Goal: Share content: Share content

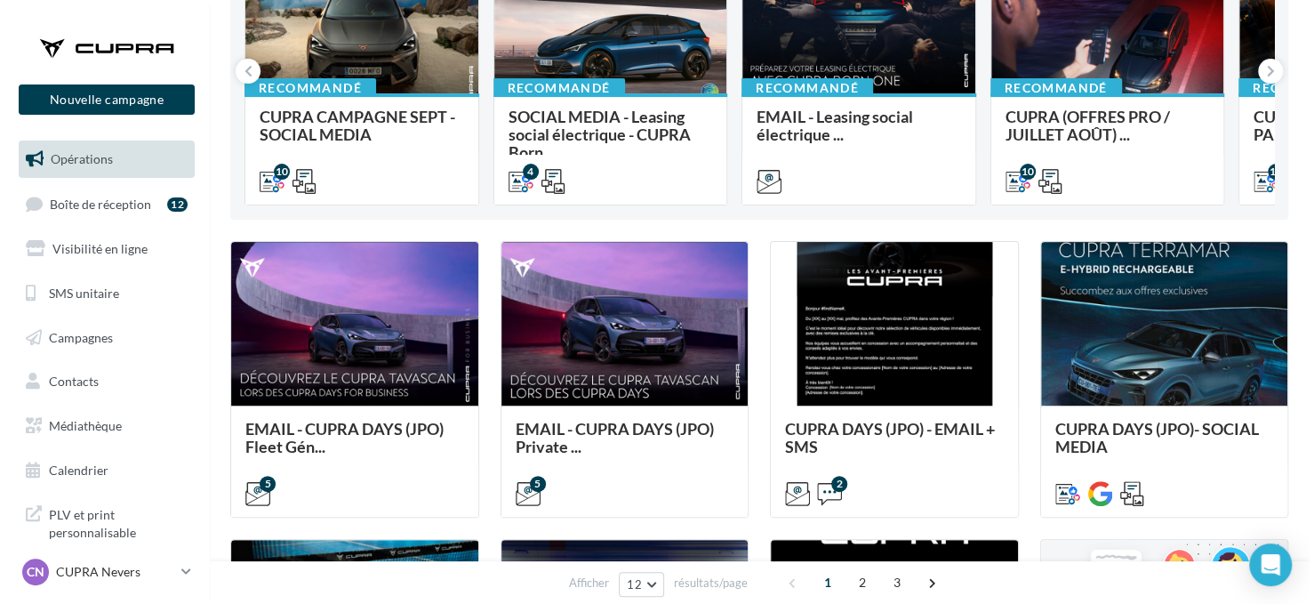
scroll to position [178, 0]
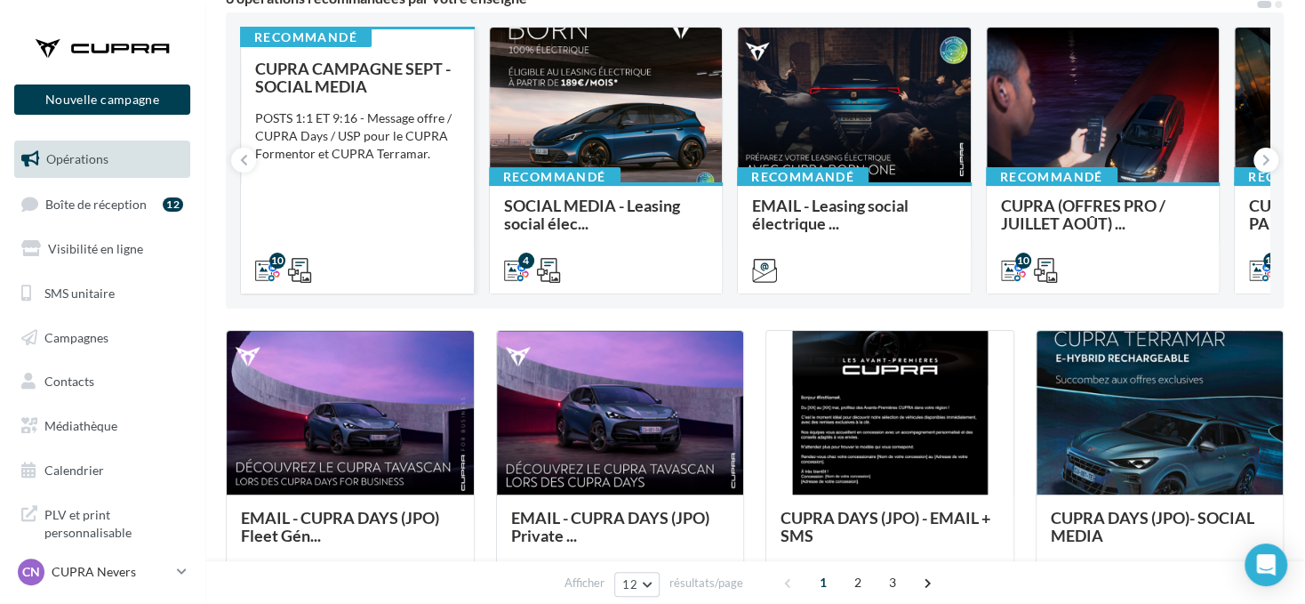
click at [428, 241] on div "CUPRA CAMPAGNE SEPT - SOCIAL MEDIA POSTS 1:1 ET 9:16 - Message offre / CUPRA Da…" at bounding box center [357, 169] width 204 height 218
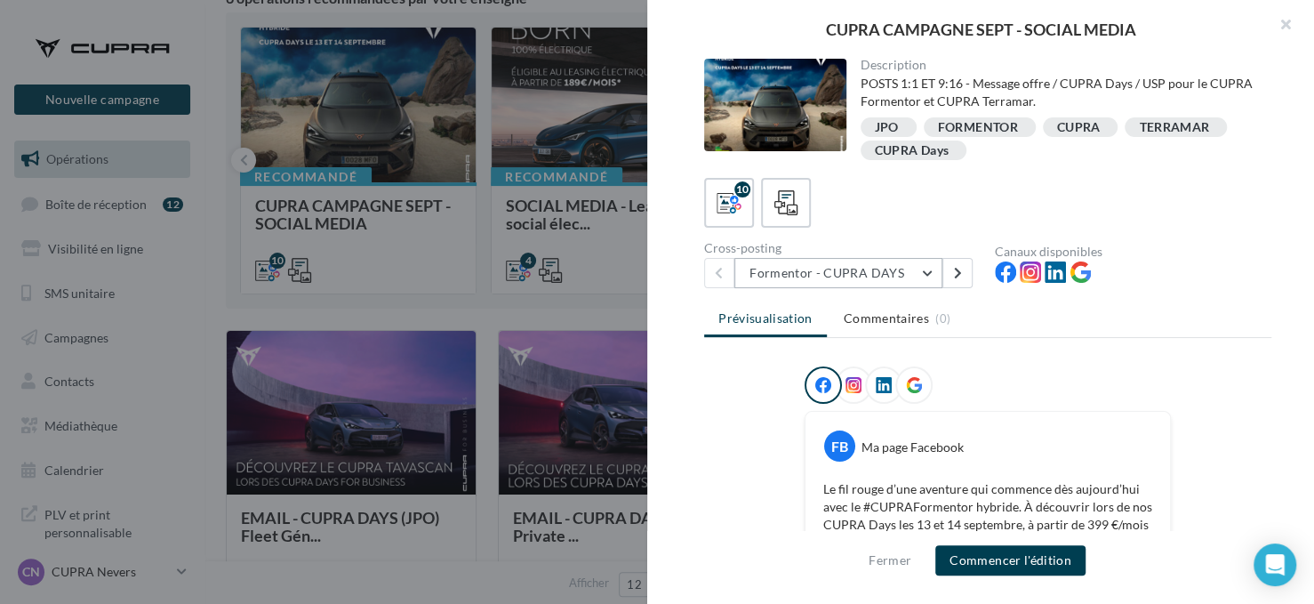
click at [899, 277] on button "Formentor - CUPRA DAYS" at bounding box center [838, 273] width 208 height 30
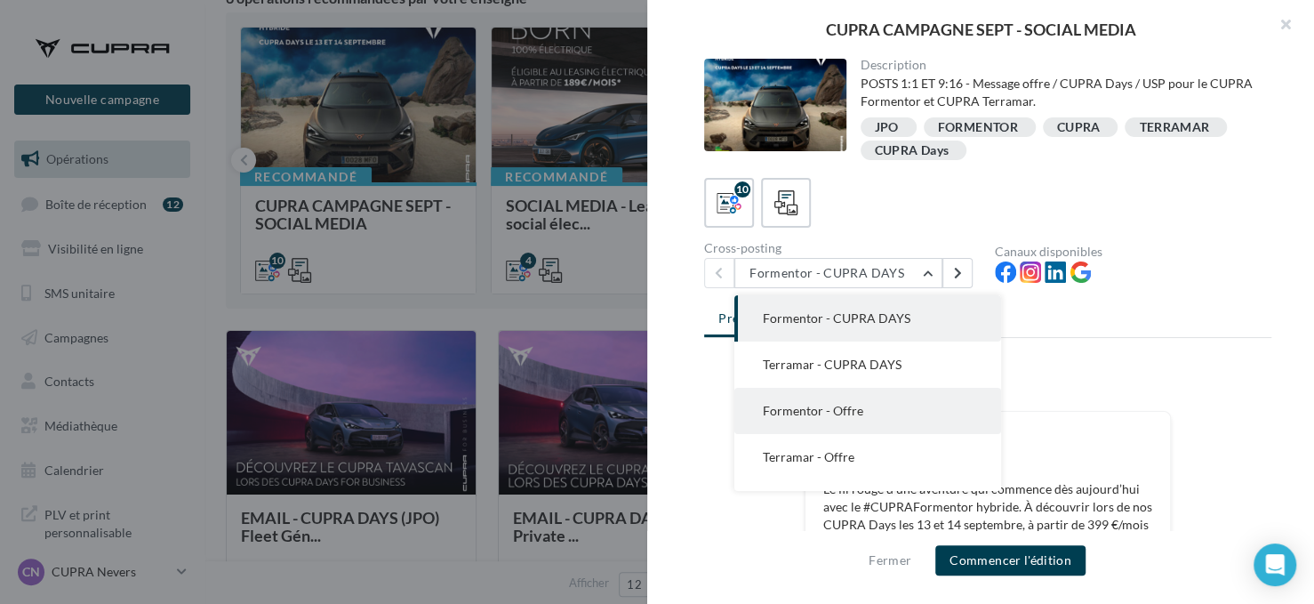
click at [855, 424] on button "Formentor - Offre" at bounding box center [867, 411] width 267 height 46
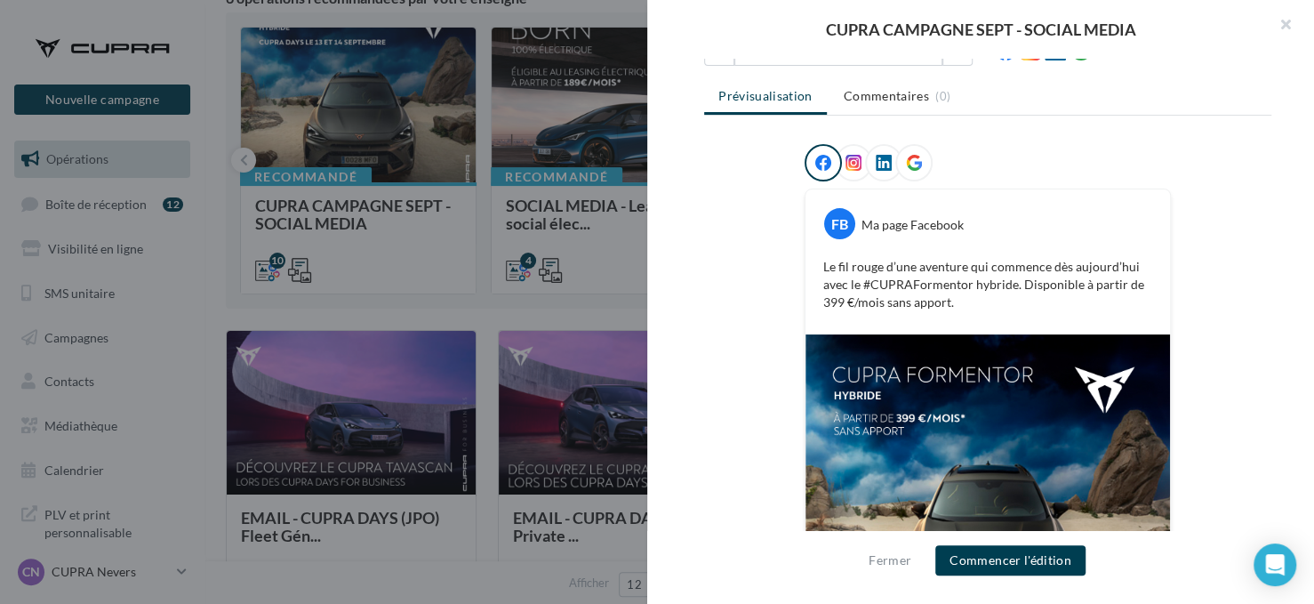
scroll to position [128, 0]
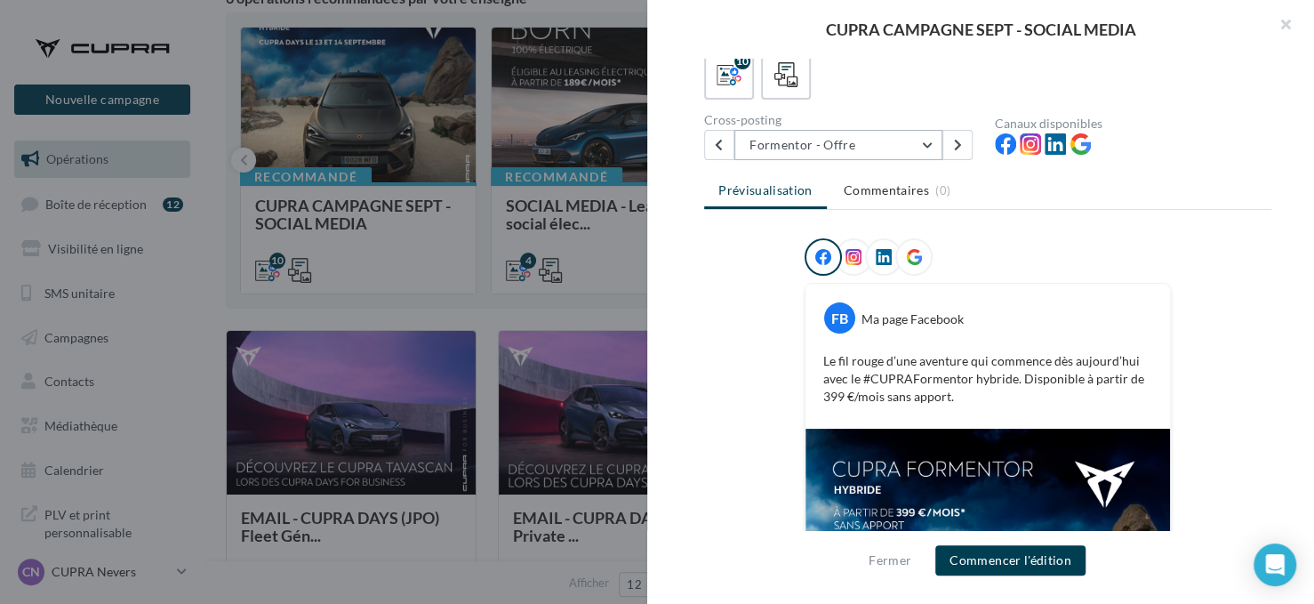
click at [804, 150] on button "Formentor - Offre" at bounding box center [838, 145] width 208 height 30
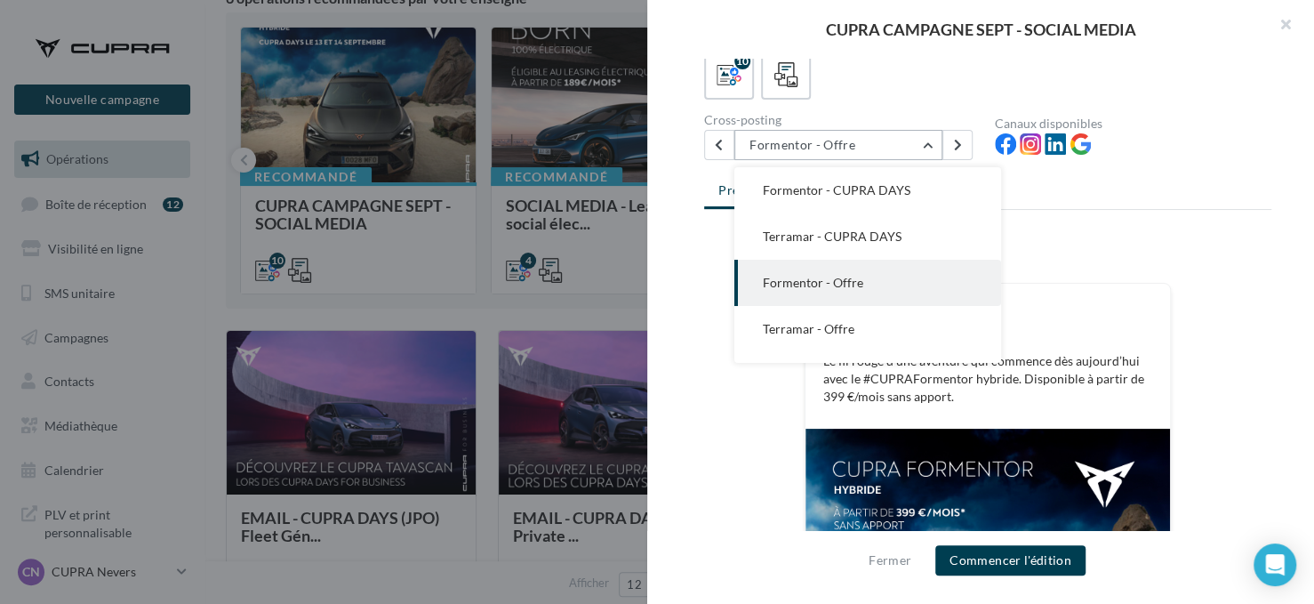
scroll to position [46, 0]
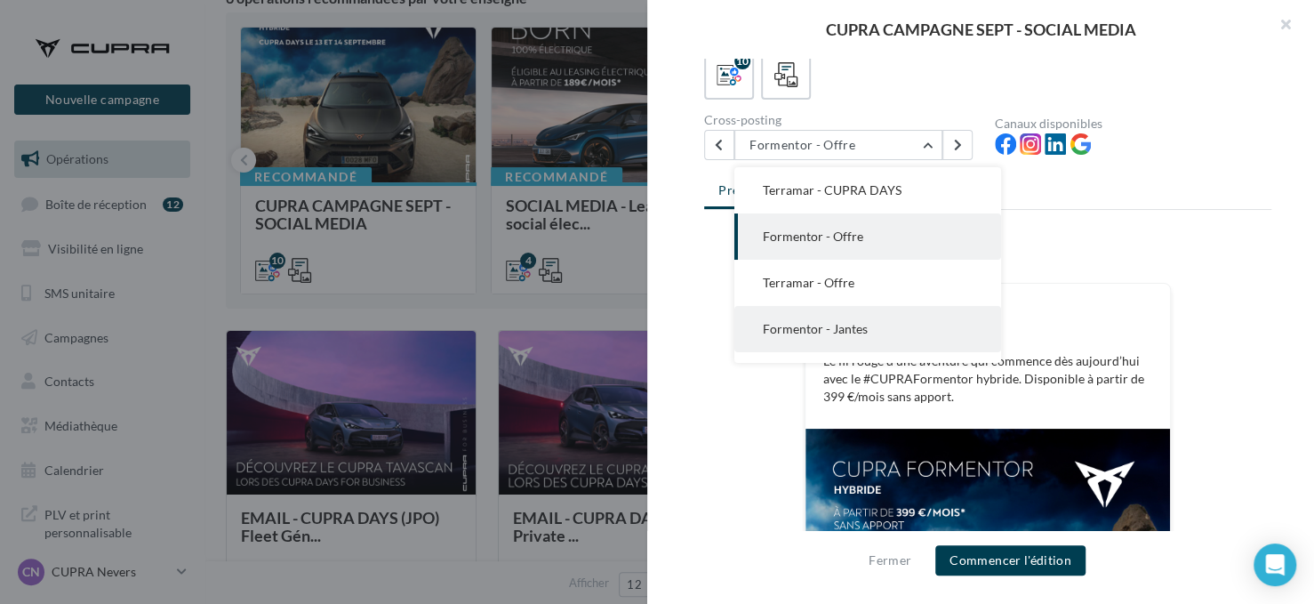
click at [870, 312] on button "Formentor - Jantes" at bounding box center [867, 329] width 267 height 46
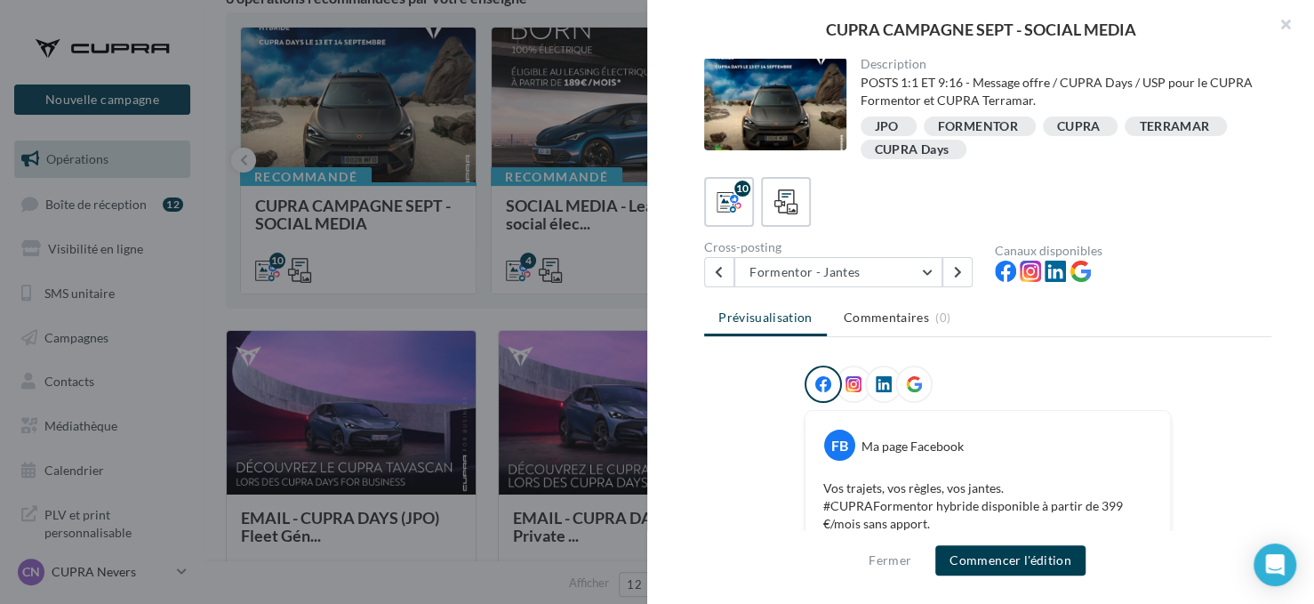
scroll to position [0, 0]
click at [810, 277] on button "Formentor - Jantes" at bounding box center [838, 273] width 208 height 30
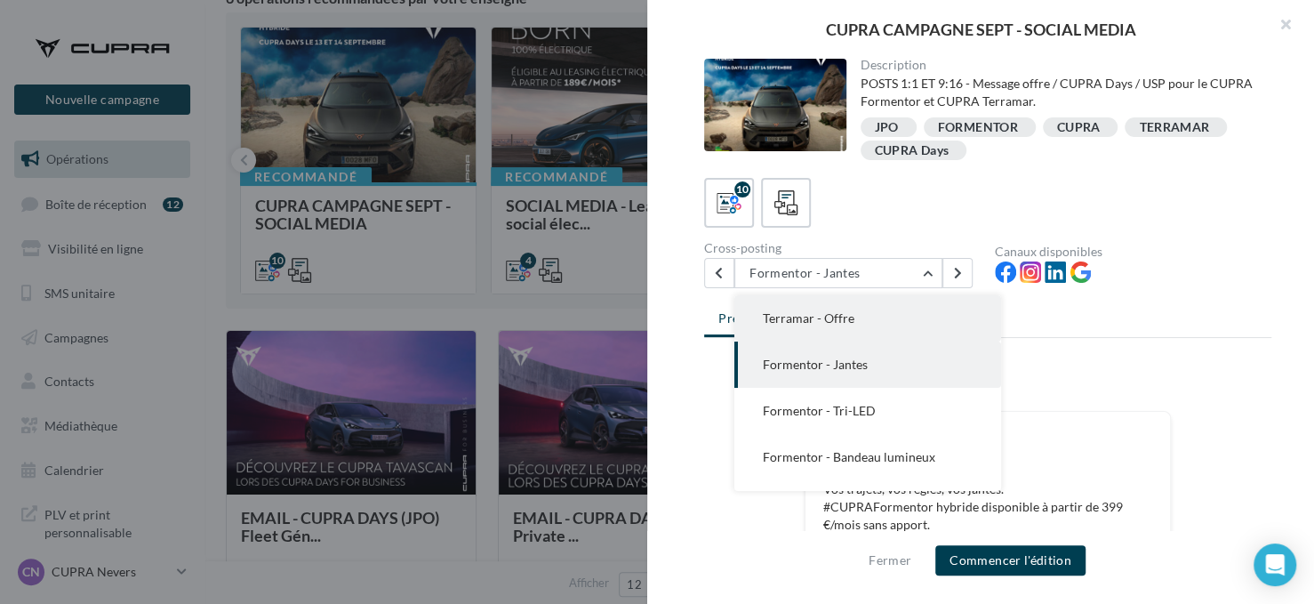
click at [841, 314] on span "Terramar - Offre" at bounding box center [809, 317] width 92 height 15
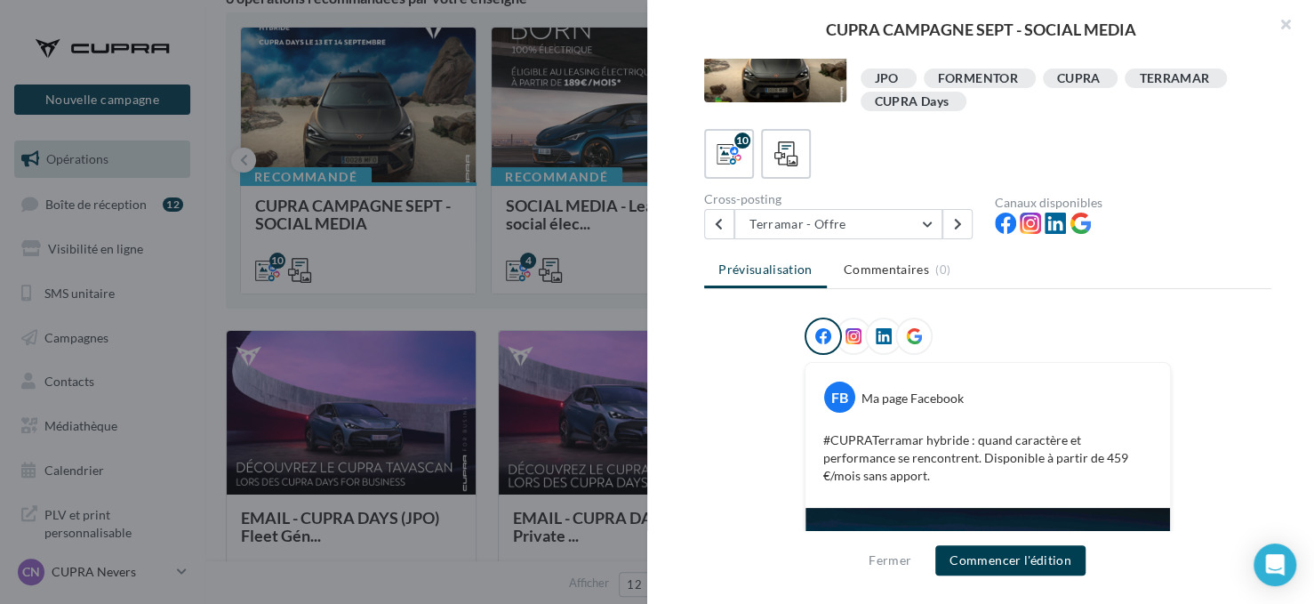
scroll to position [47, 0]
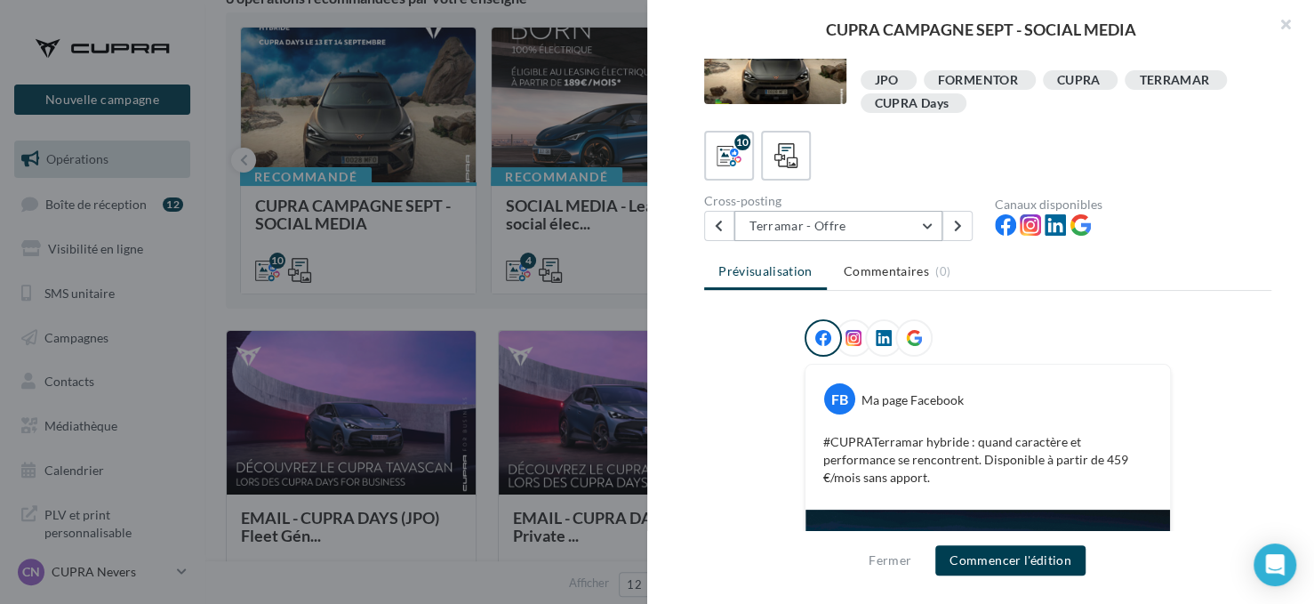
click at [841, 228] on button "Terramar - Offre" at bounding box center [838, 226] width 208 height 30
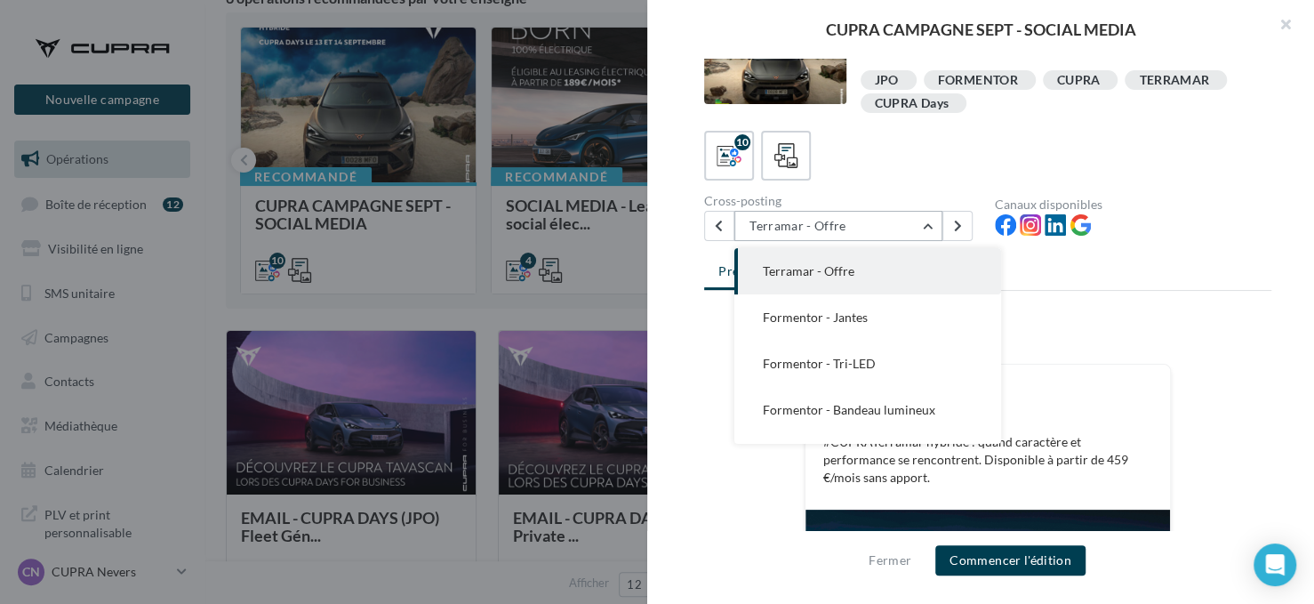
scroll to position [92, 0]
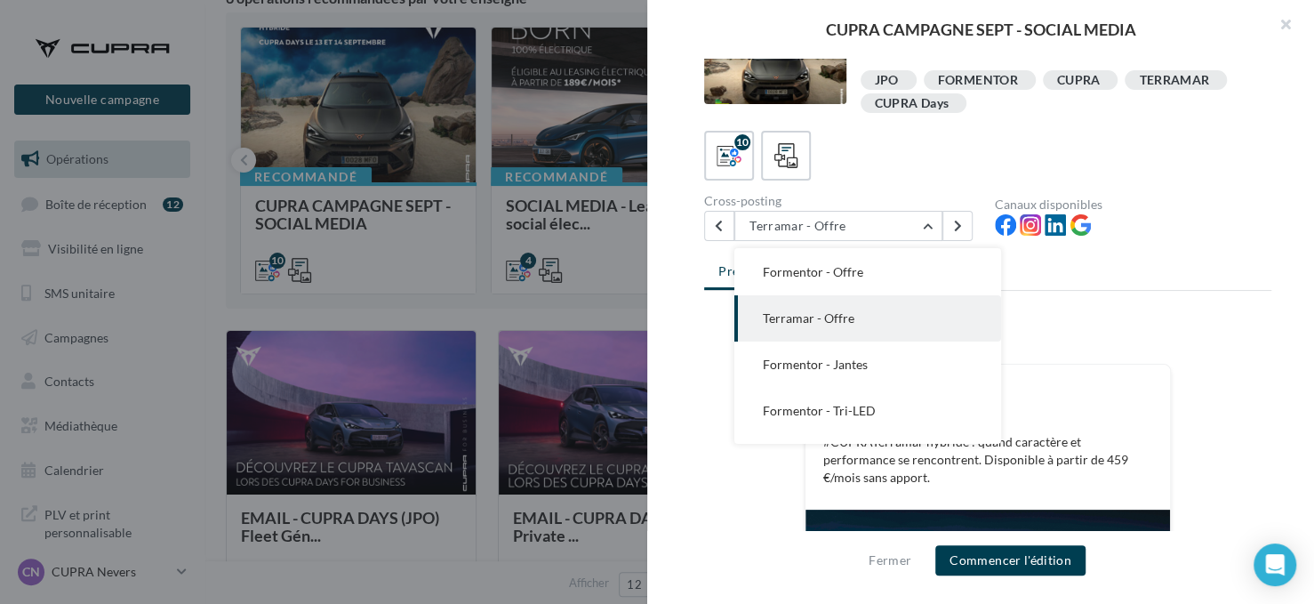
click at [844, 327] on button "Terramar - Offre" at bounding box center [867, 318] width 267 height 46
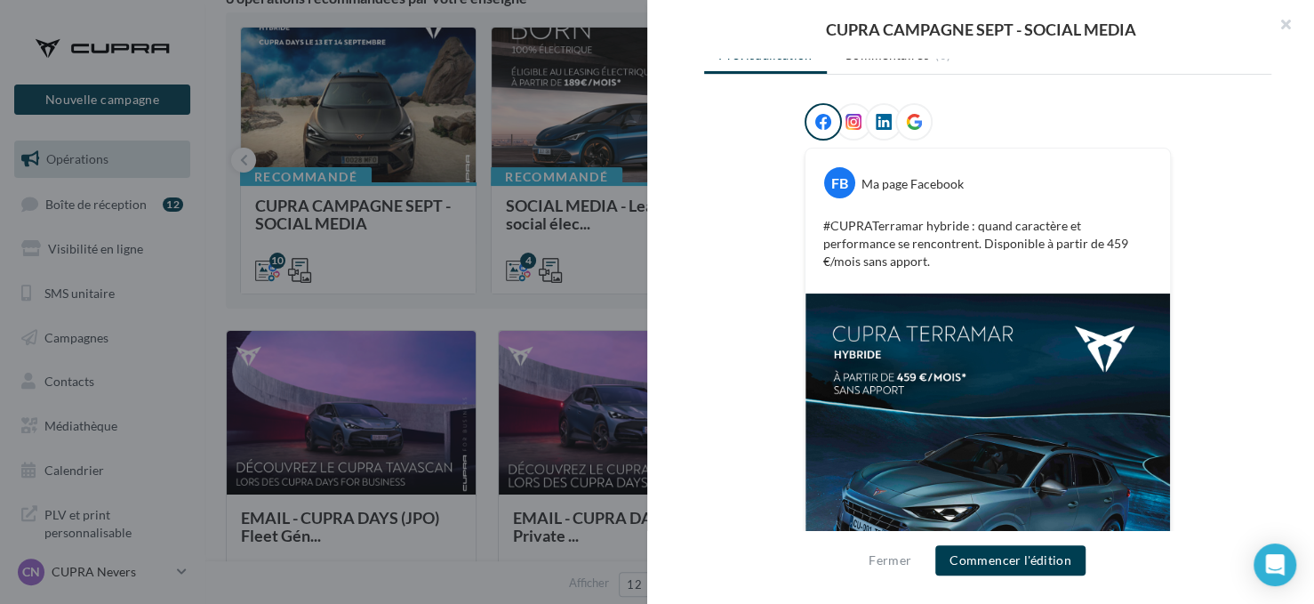
scroll to position [314, 0]
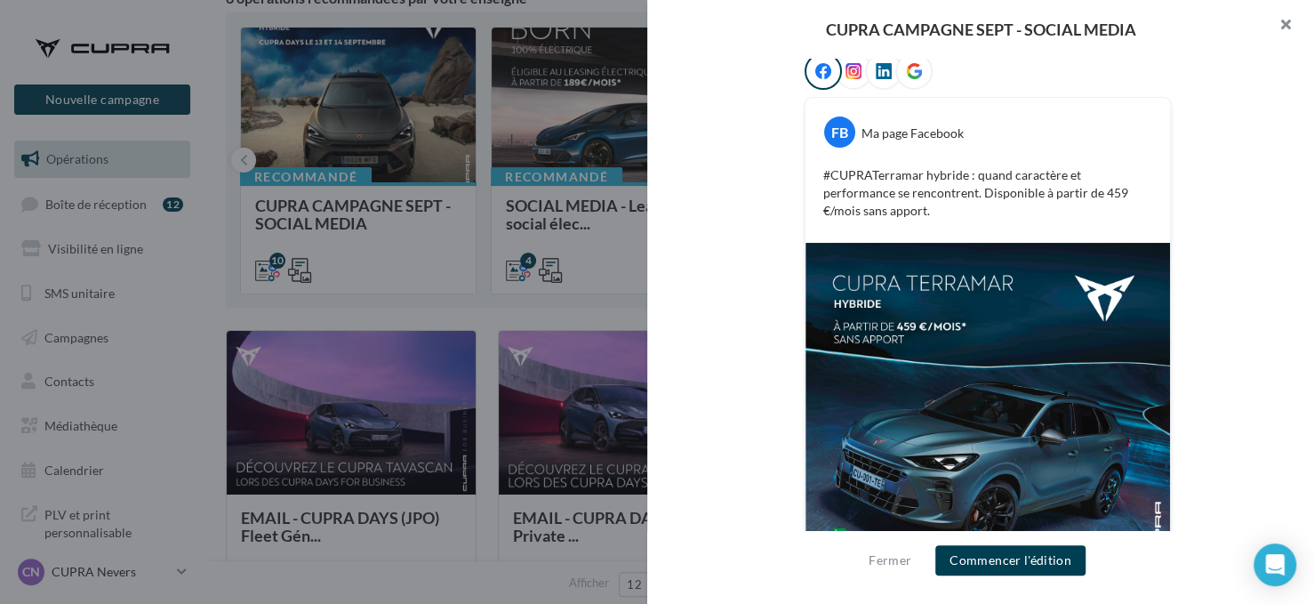
click at [1279, 26] on button "button" at bounding box center [1278, 26] width 71 height 53
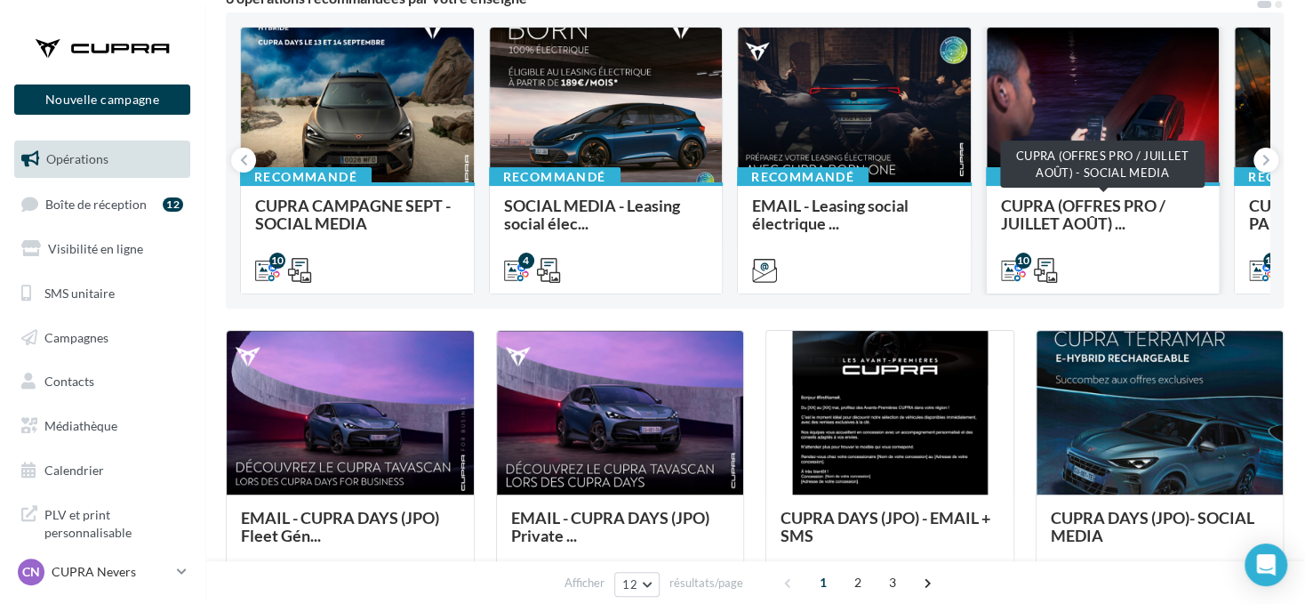
click at [1093, 220] on span "CUPRA (OFFRES PRO / JUILLET AOÛT) ..." at bounding box center [1083, 214] width 164 height 37
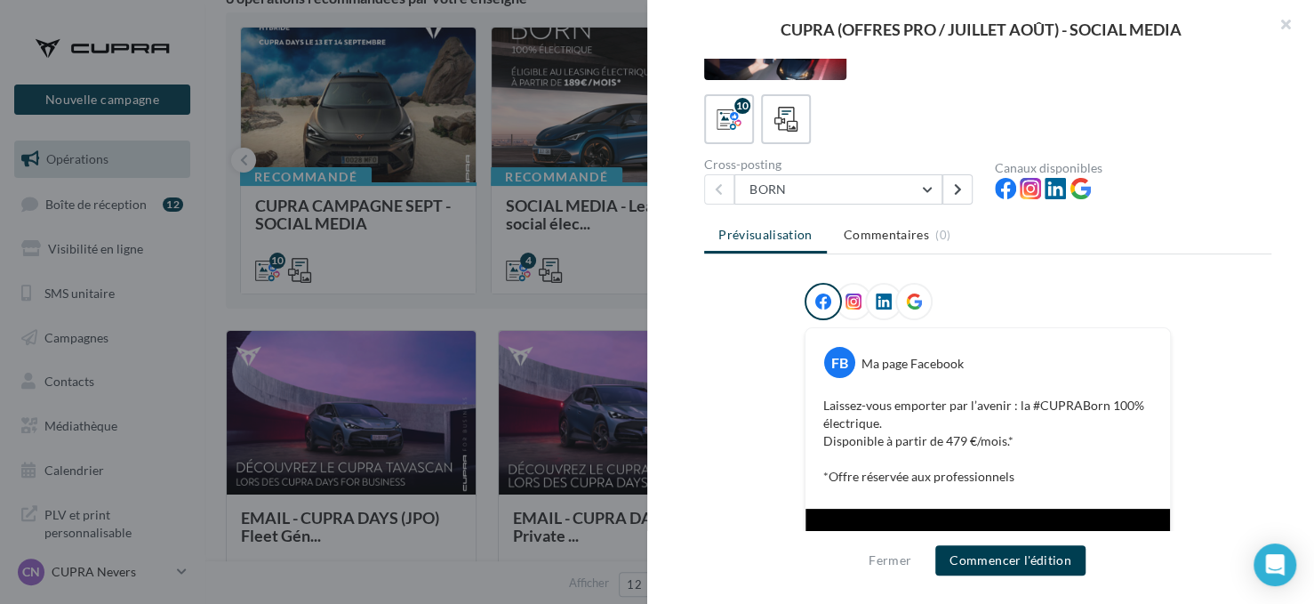
scroll to position [98, 0]
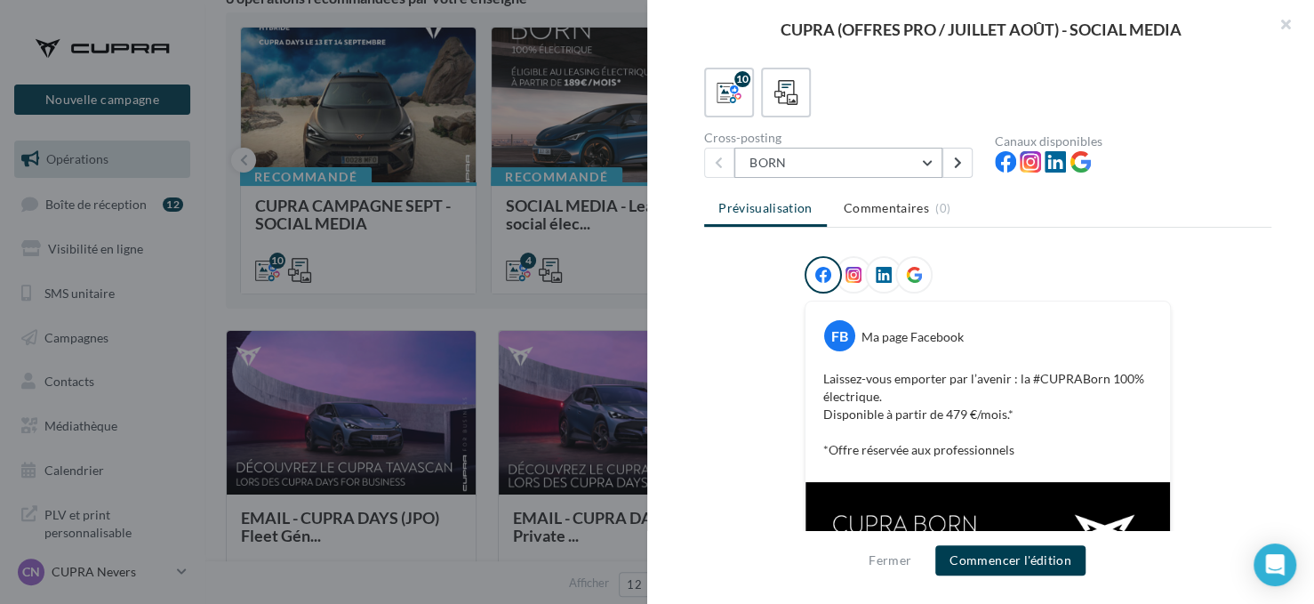
click at [792, 166] on button "BORN" at bounding box center [838, 163] width 208 height 30
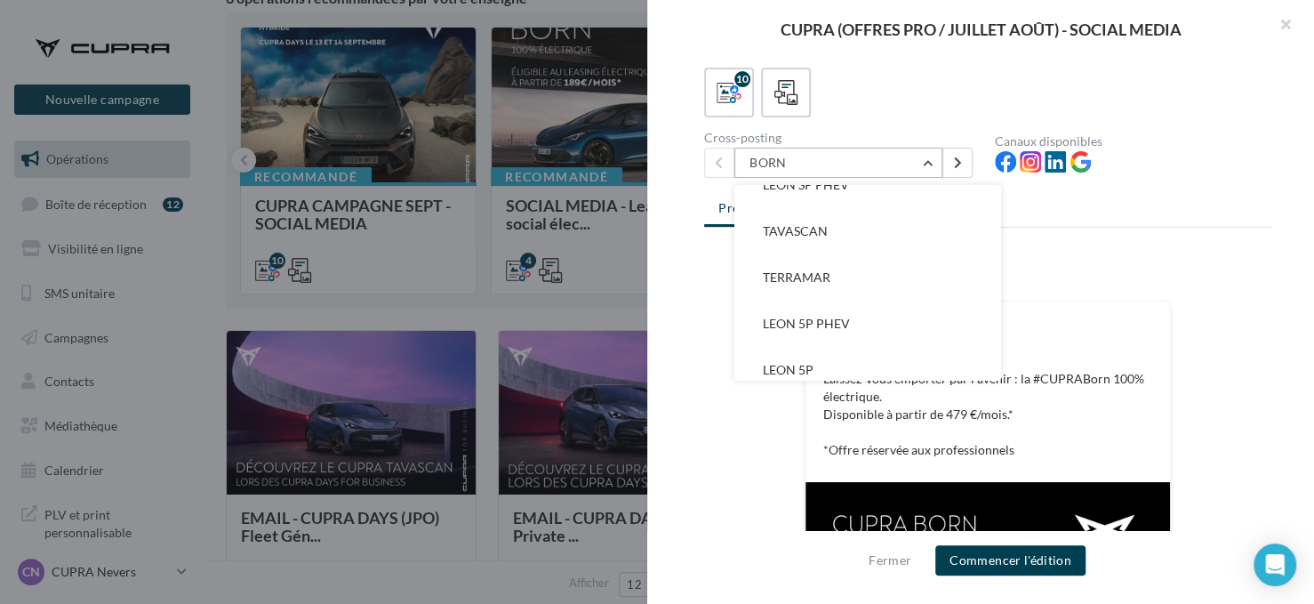
scroll to position [267, 0]
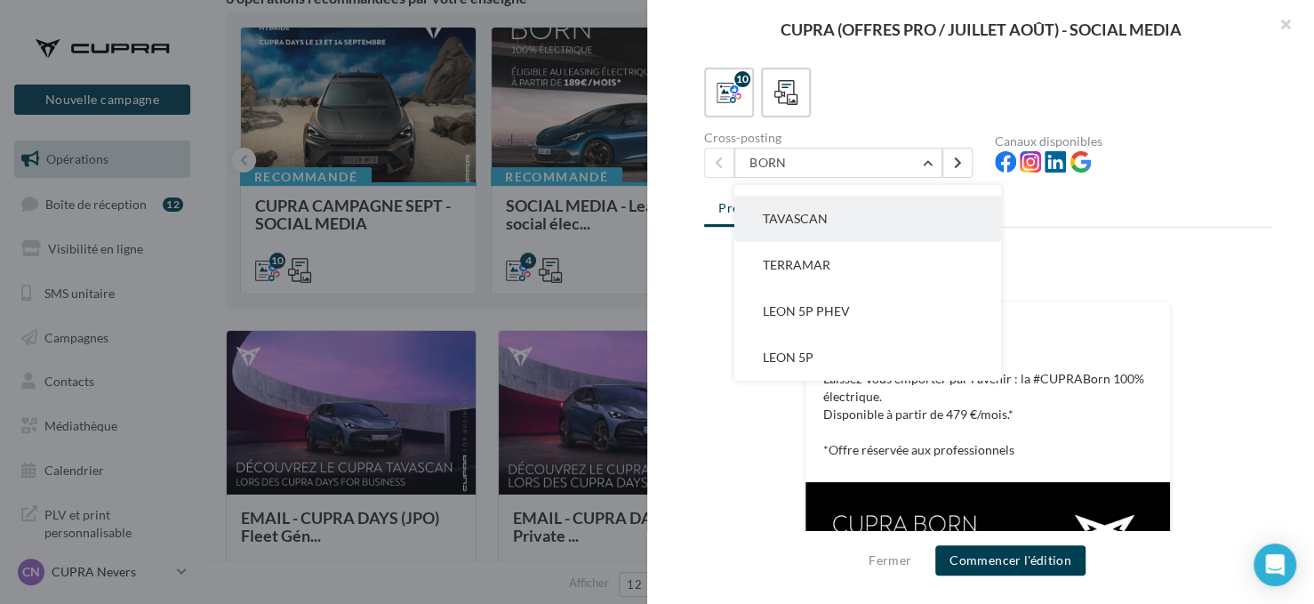
click at [800, 212] on span "TAVASCAN" at bounding box center [795, 218] width 65 height 15
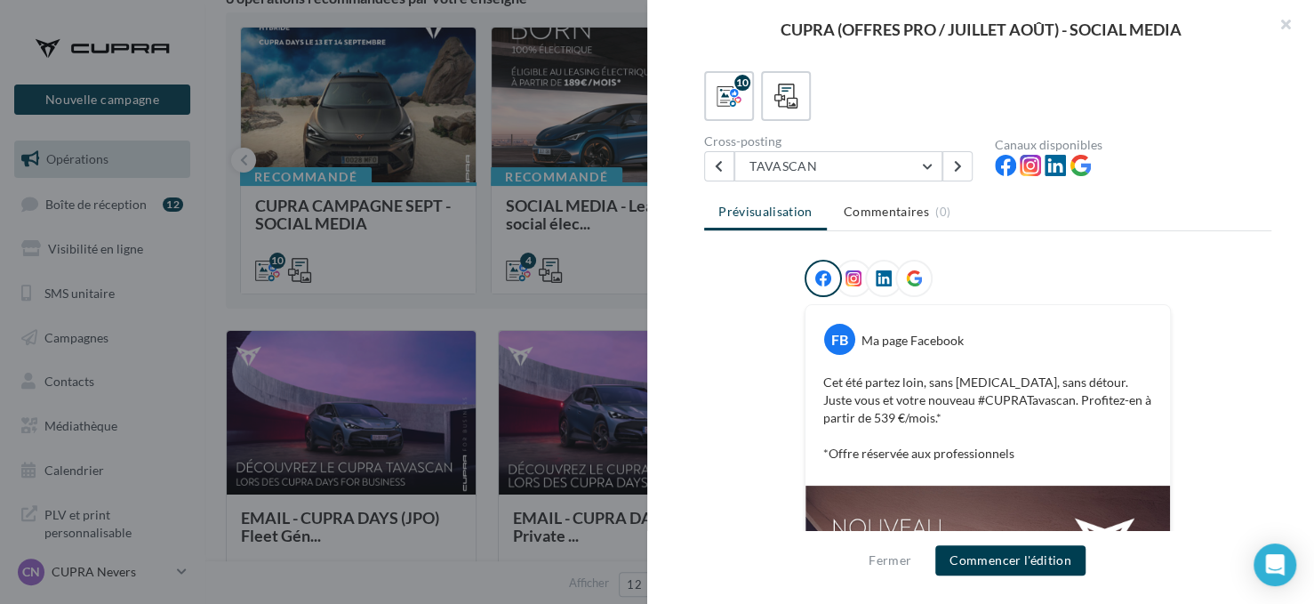
scroll to position [65, 0]
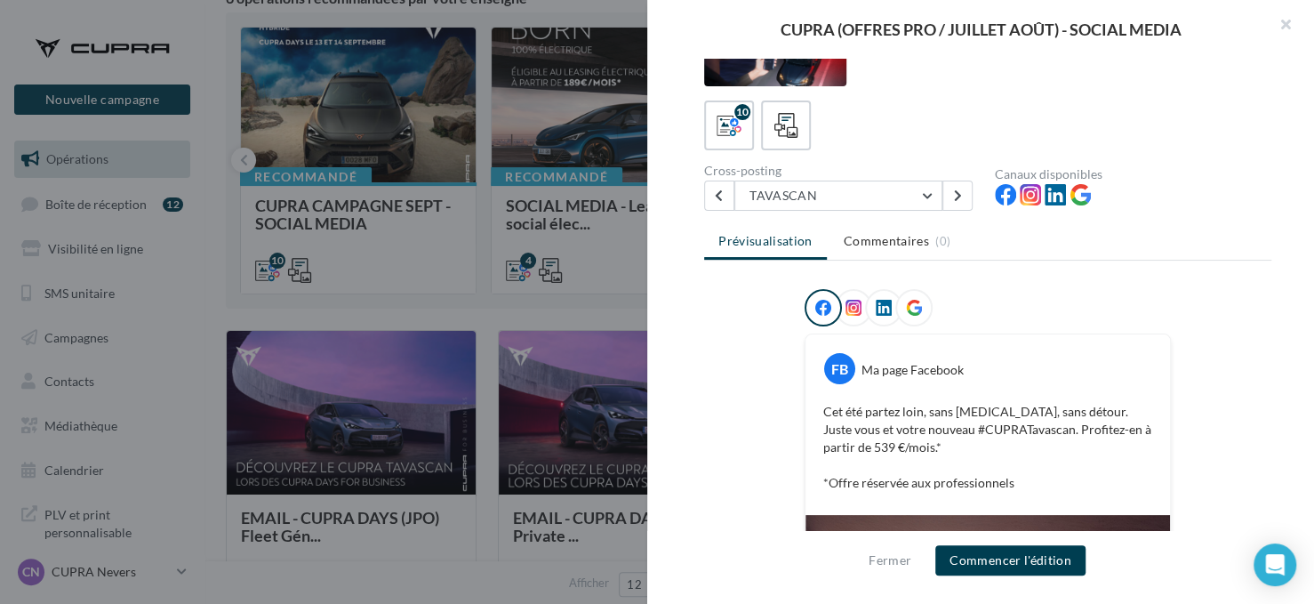
click at [885, 218] on div "Description Non renseignée 10 Cross-posting [PERSON_NAME] BORN NOUVELLE BORN [G…" at bounding box center [987, 303] width 681 height 488
click at [885, 194] on button "TAVASCAN" at bounding box center [838, 195] width 208 height 30
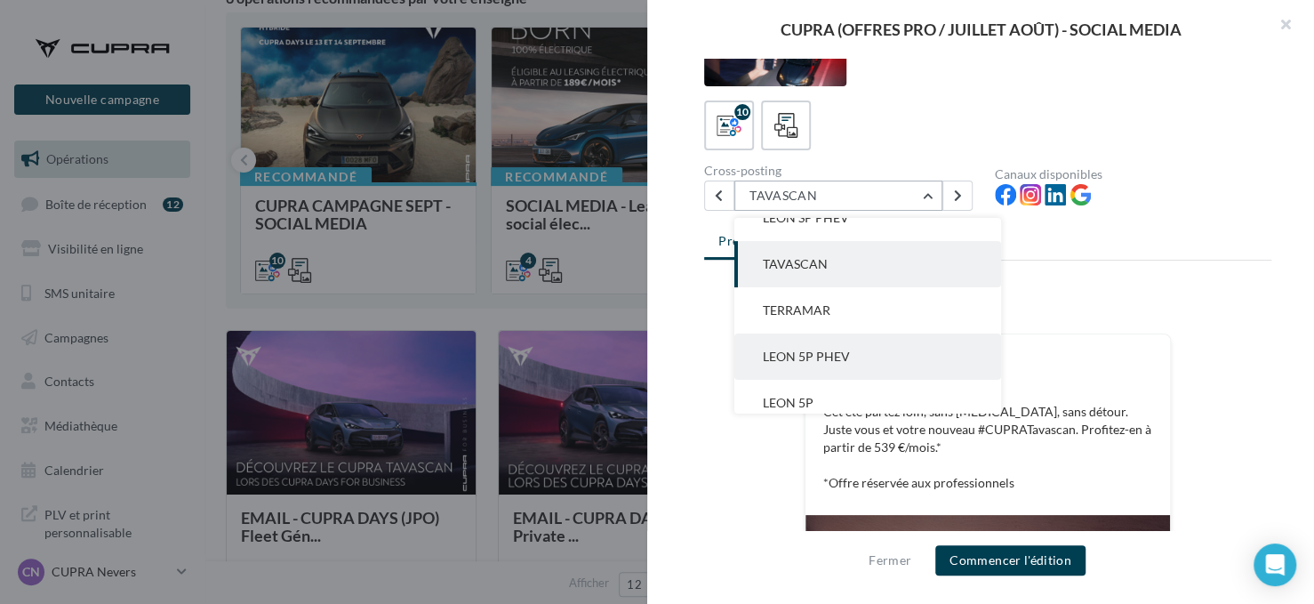
scroll to position [267, 0]
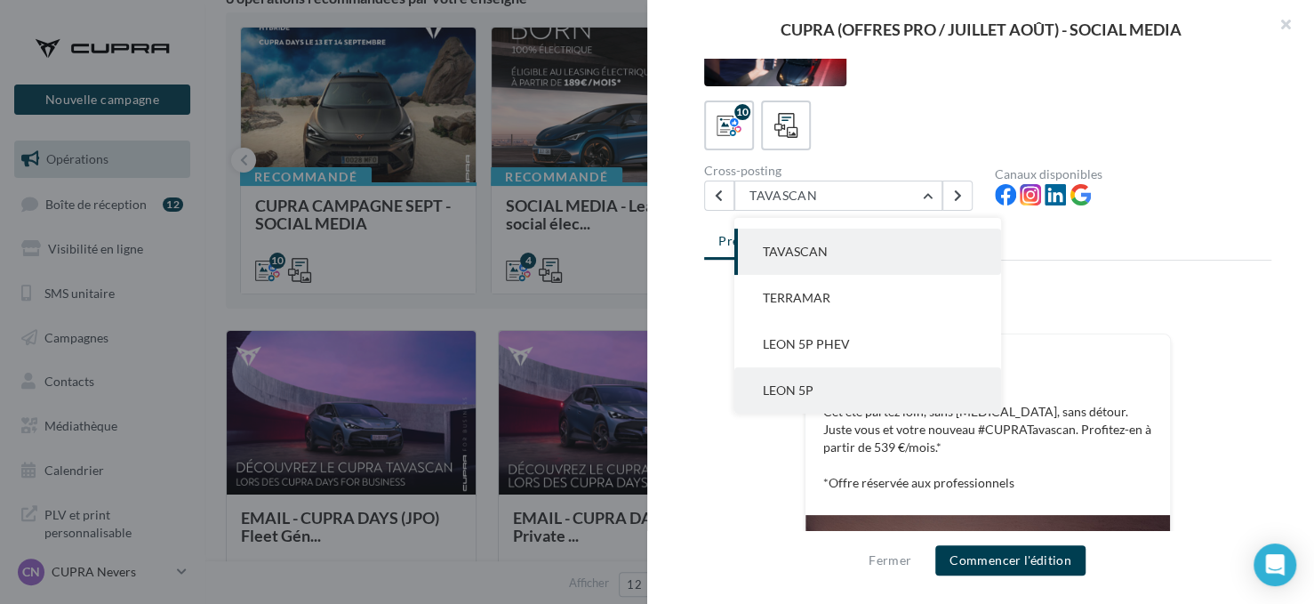
click at [839, 374] on button "LEON 5P" at bounding box center [867, 390] width 267 height 46
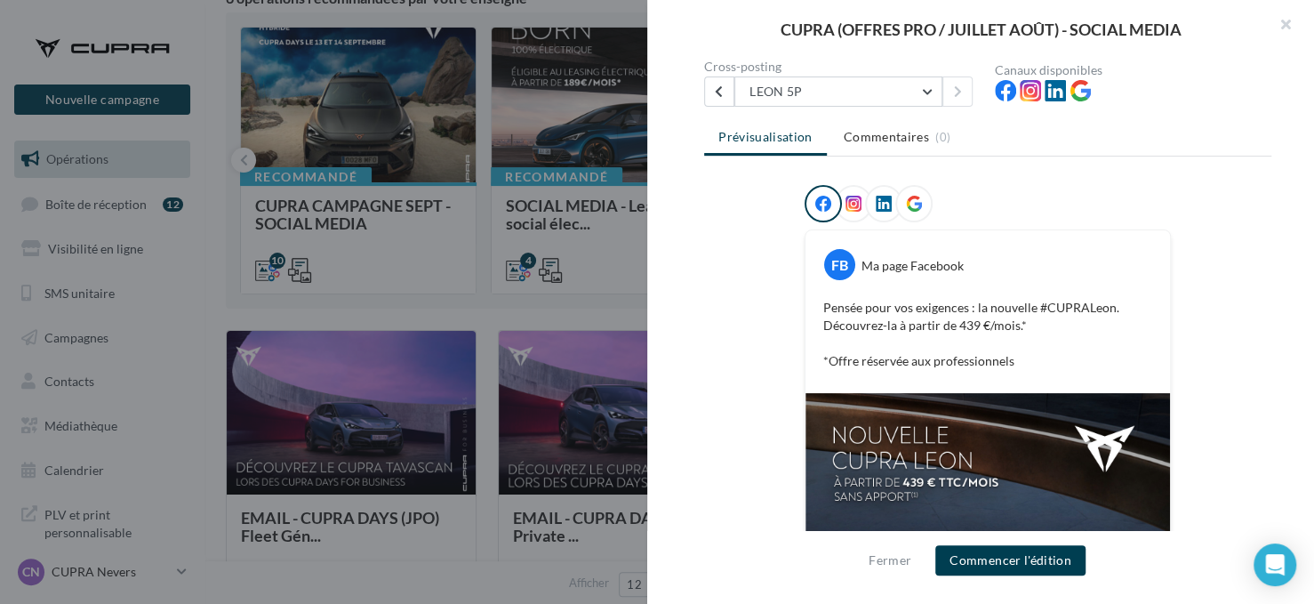
scroll to position [0, 0]
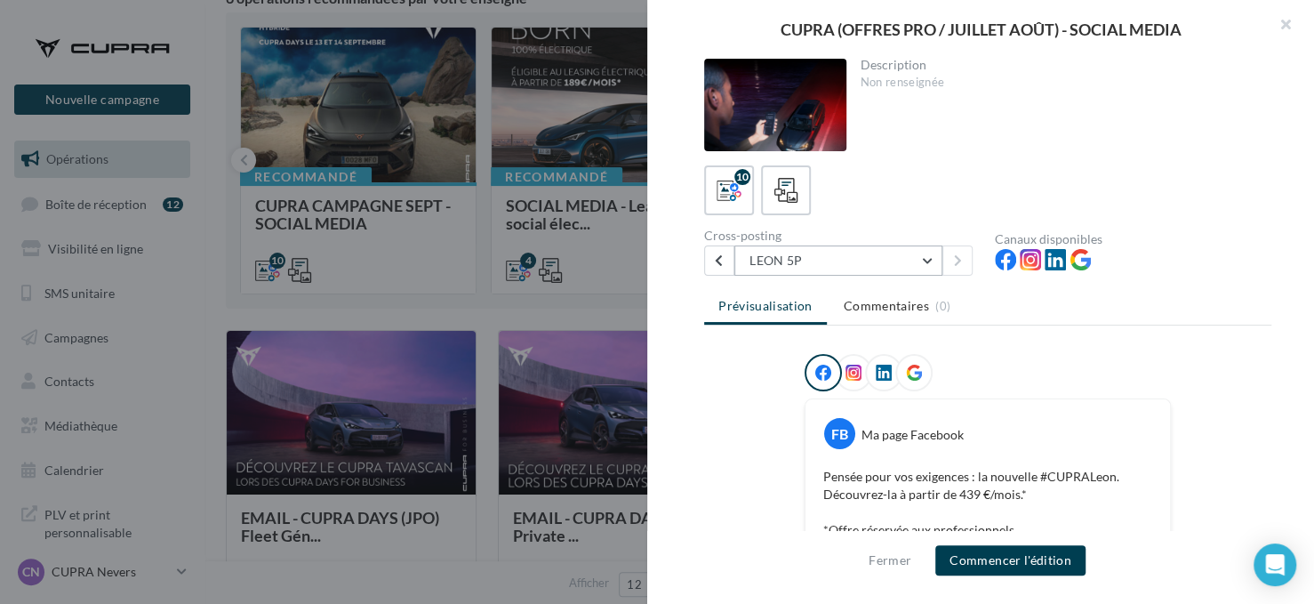
click at [818, 262] on button "LEON 5P" at bounding box center [838, 260] width 208 height 30
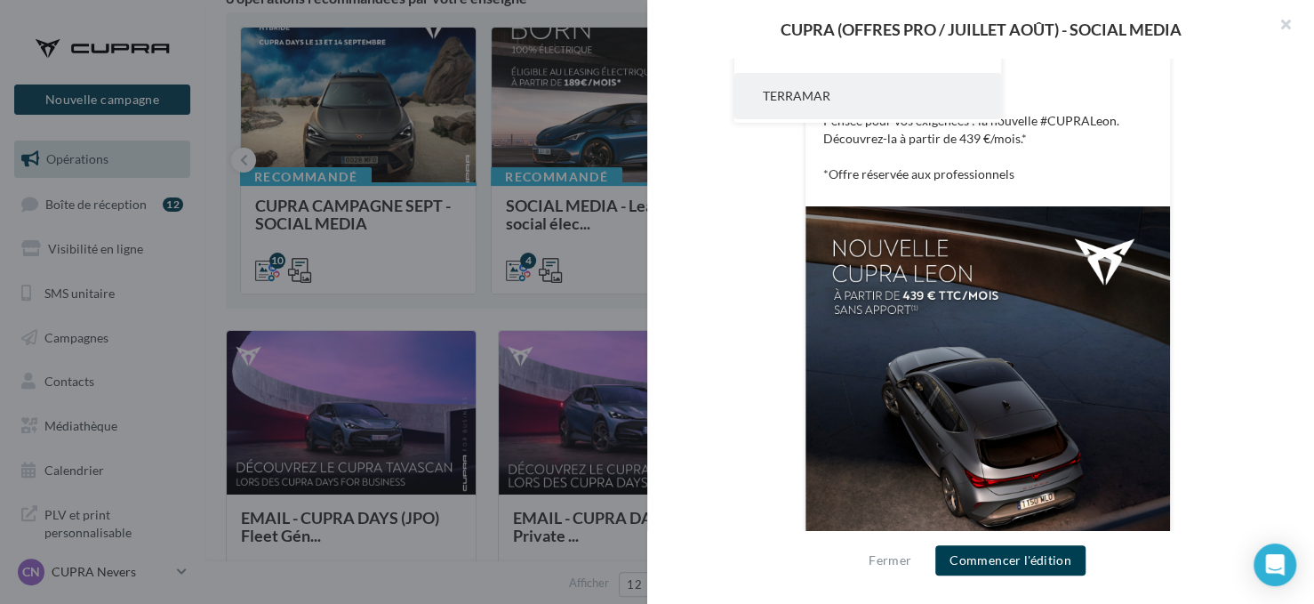
scroll to position [267, 0]
click at [814, 61] on button "LEON 5P PHEV" at bounding box center [867, 53] width 267 height 46
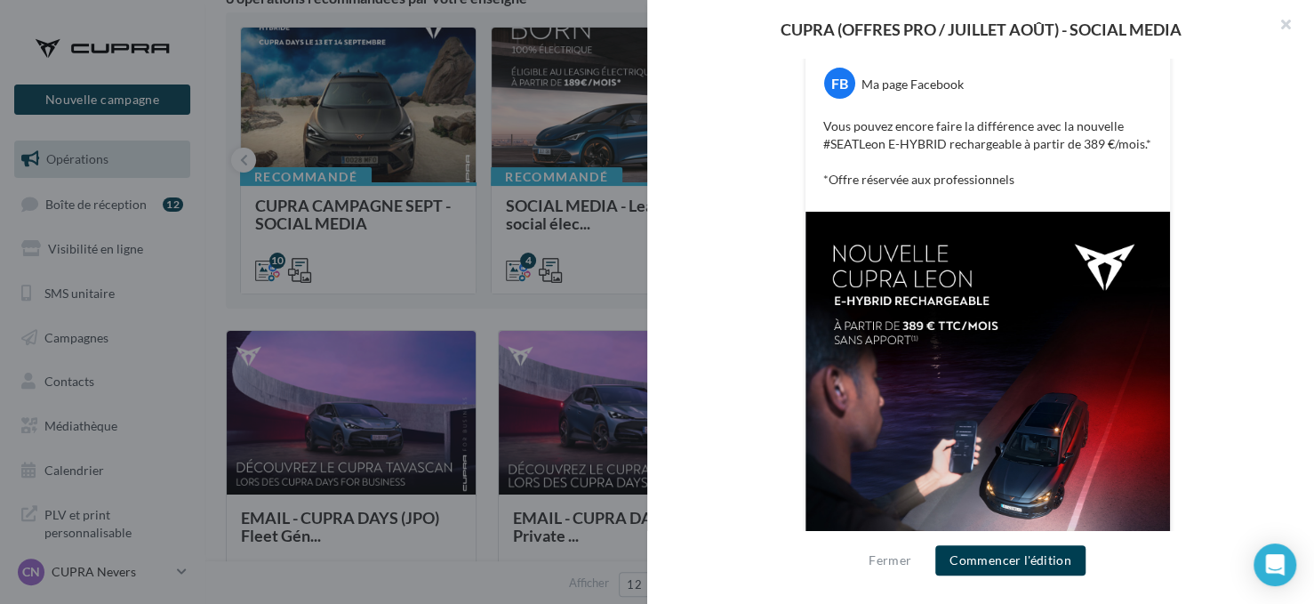
scroll to position [136, 0]
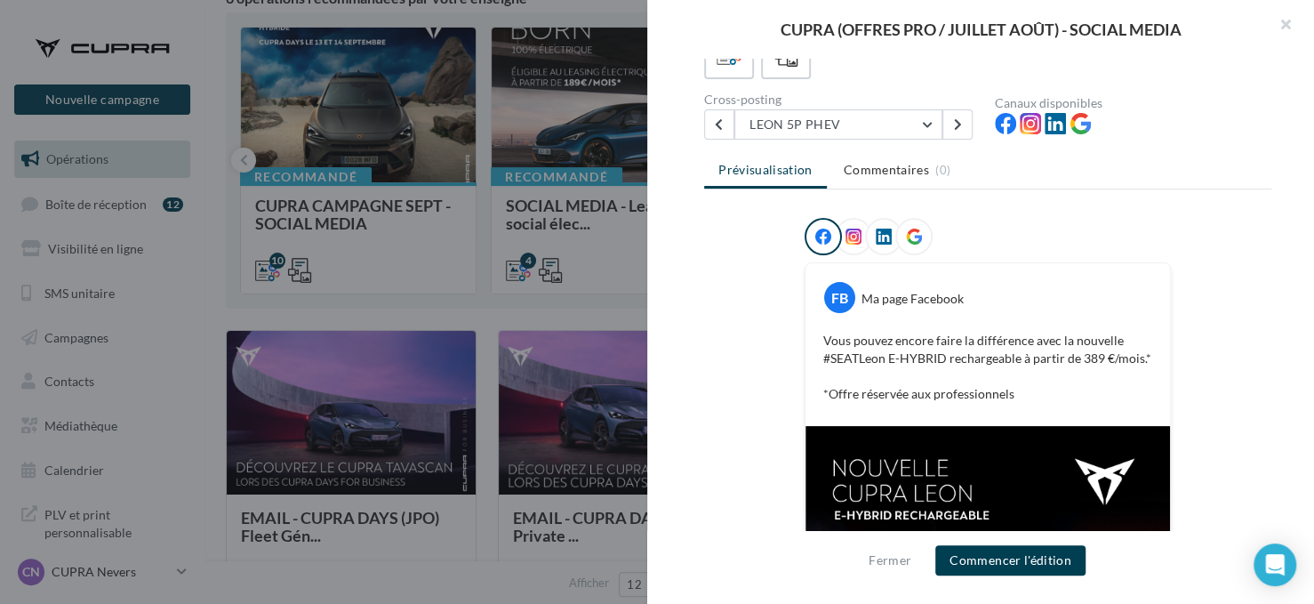
click at [858, 102] on div "Cross-posting" at bounding box center [842, 99] width 276 height 12
click at [852, 128] on button "LEON 5P PHEV" at bounding box center [838, 124] width 208 height 30
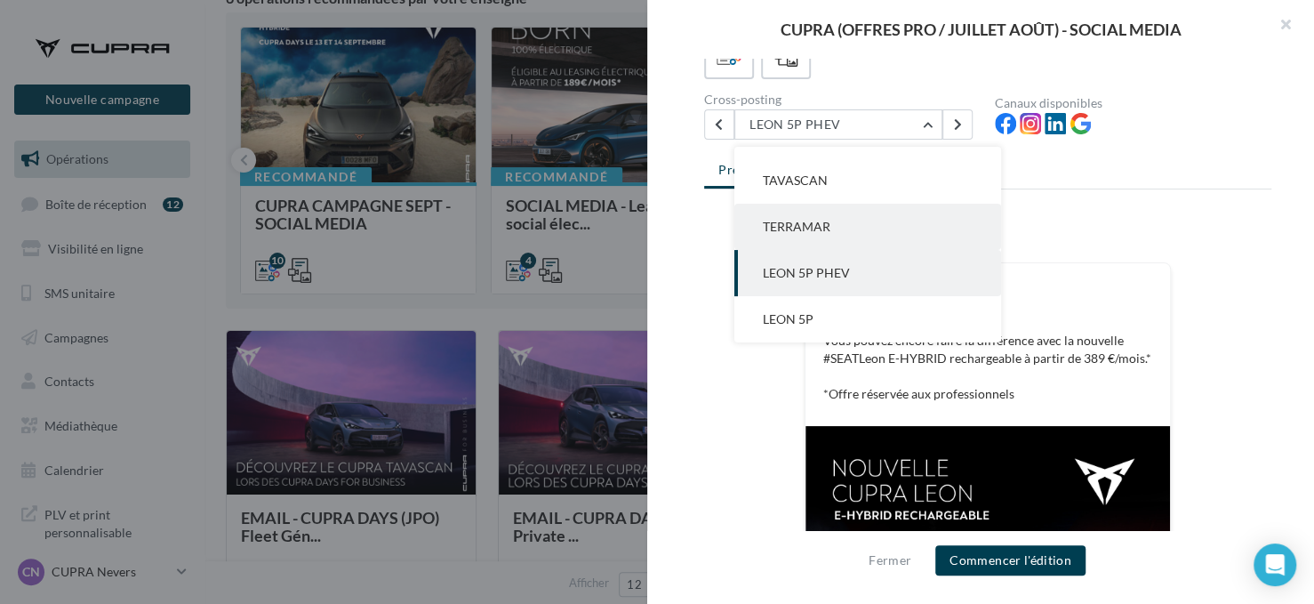
click at [820, 224] on span "TERRAMAR" at bounding box center [797, 226] width 68 height 15
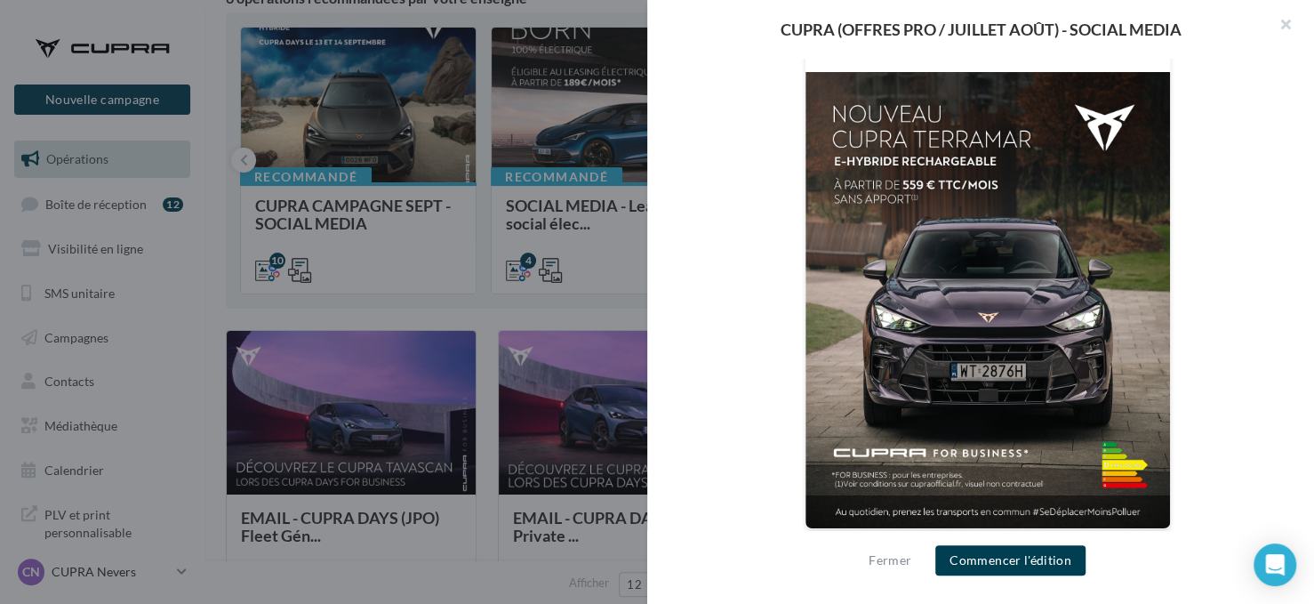
scroll to position [172, 0]
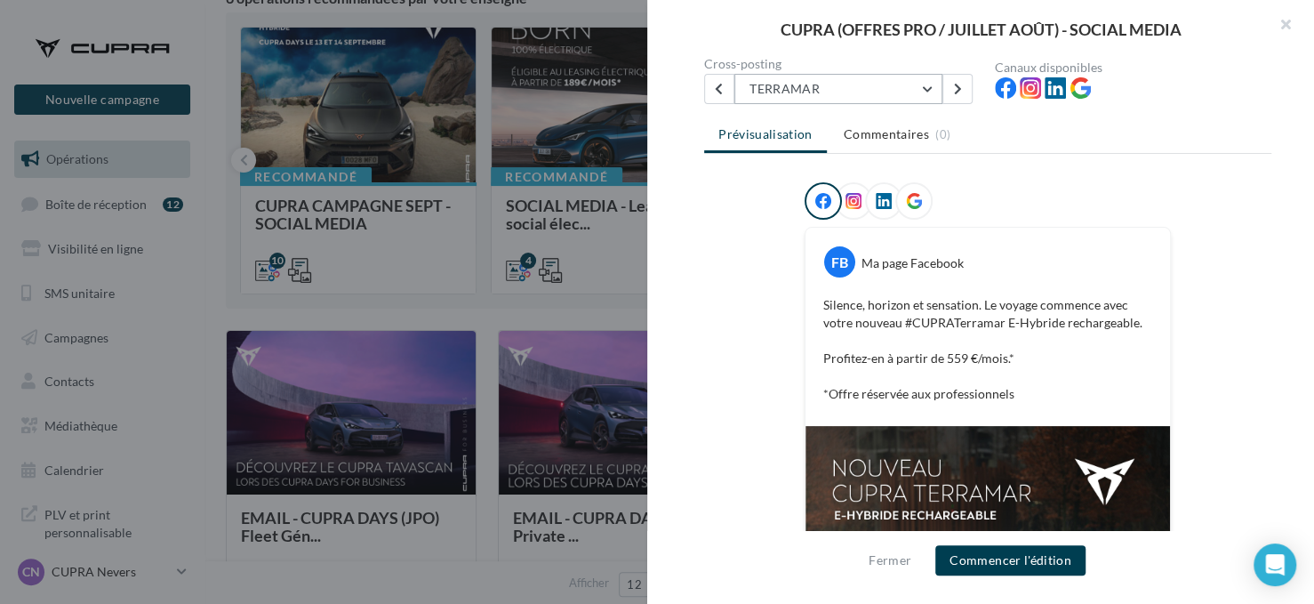
click at [823, 100] on button "TERRAMAR" at bounding box center [838, 89] width 208 height 30
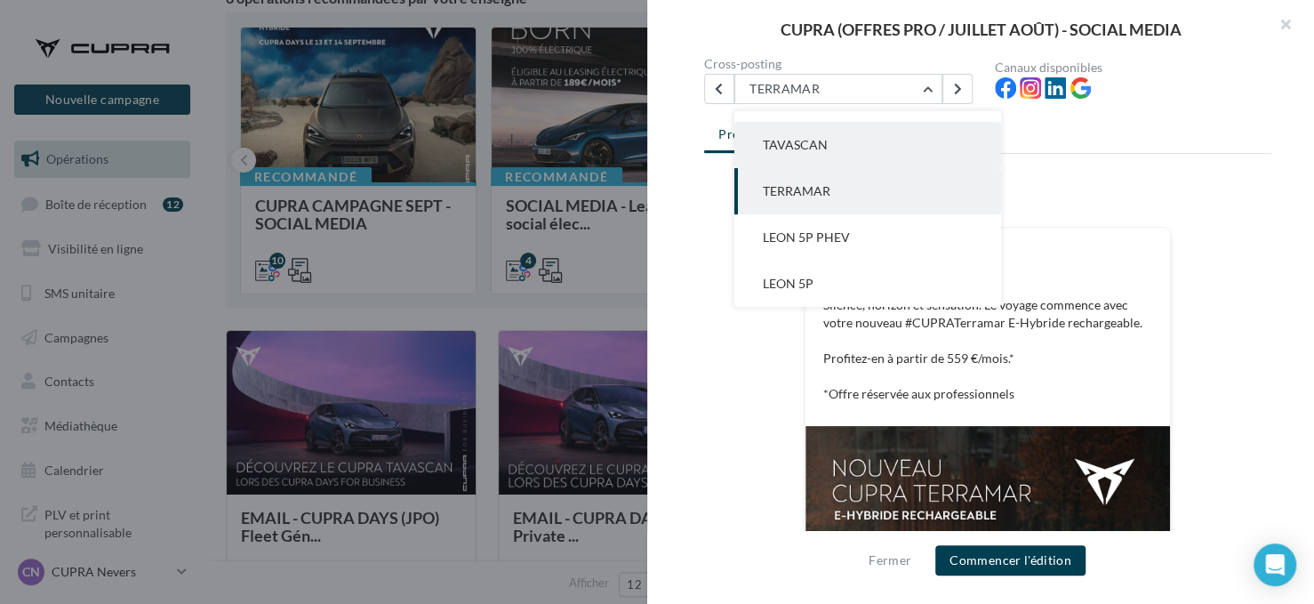
click at [809, 139] on span "TAVASCAN" at bounding box center [795, 144] width 65 height 15
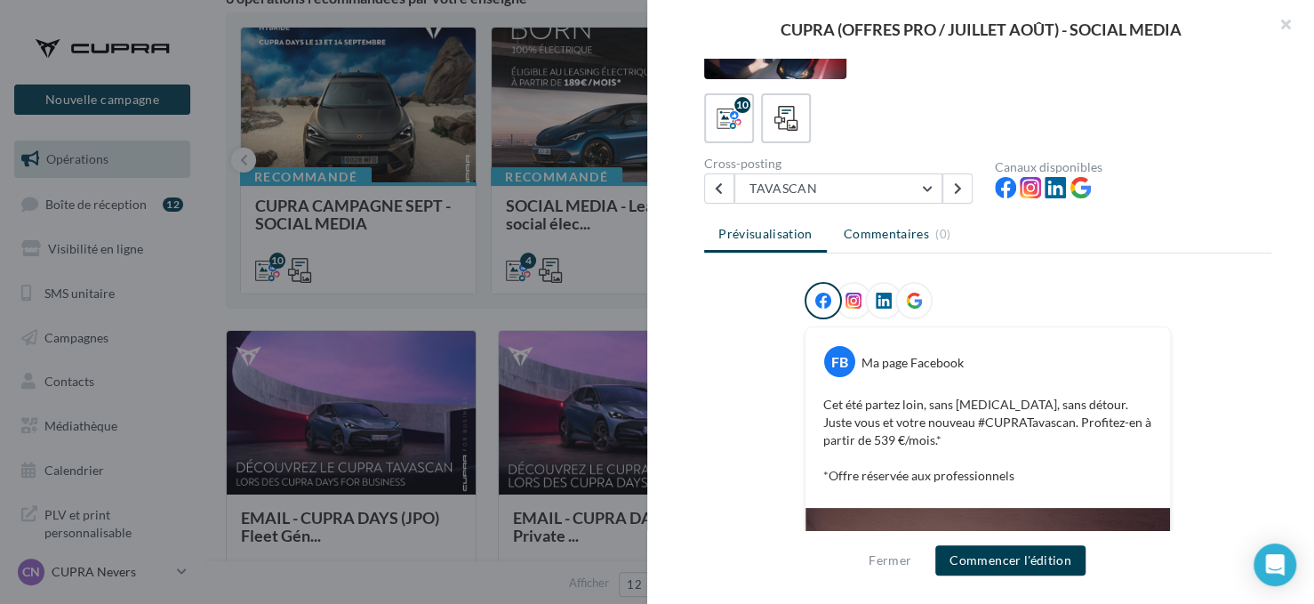
scroll to position [65, 0]
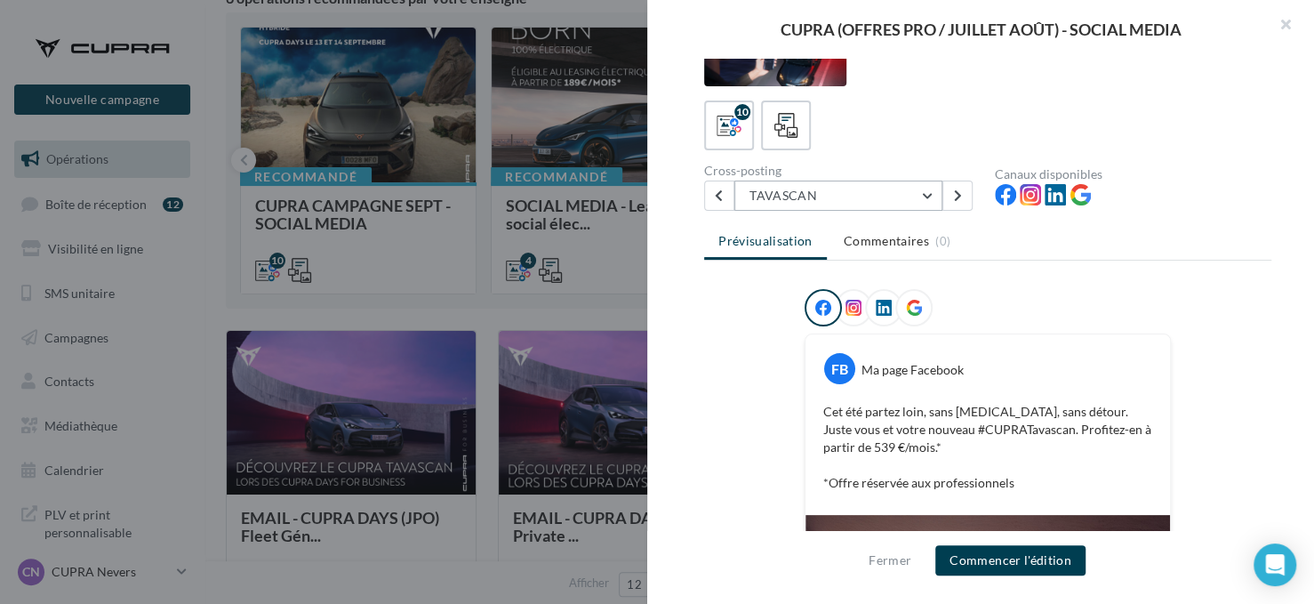
click at [874, 194] on button "TAVASCAN" at bounding box center [838, 195] width 208 height 30
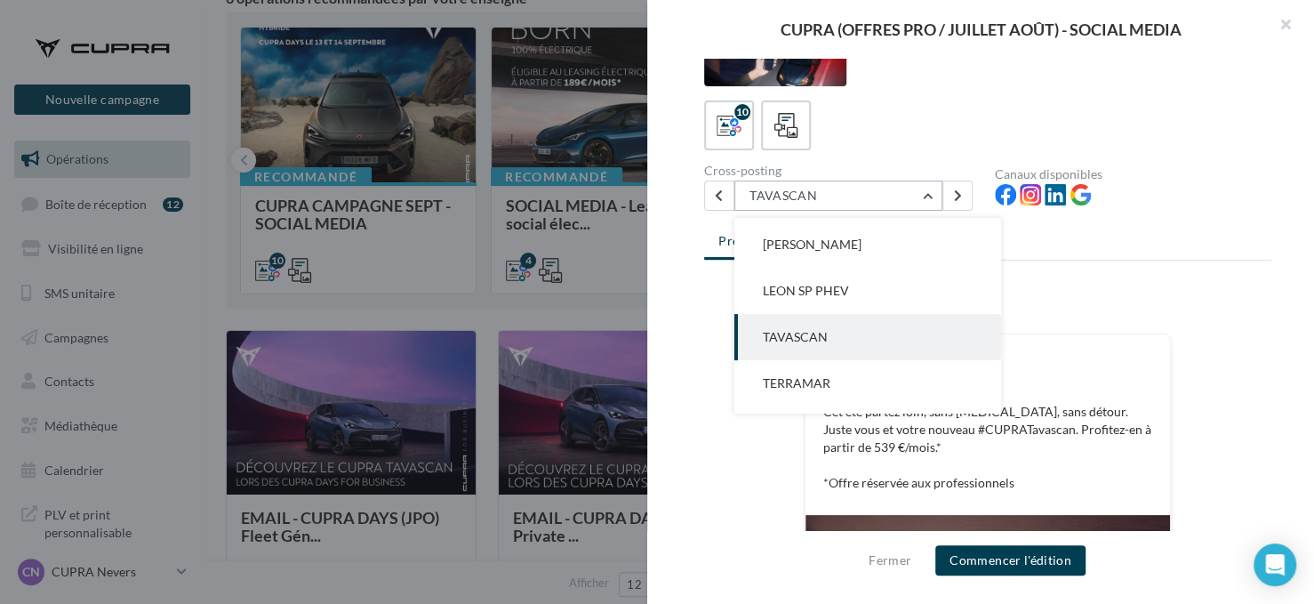
scroll to position [142, 0]
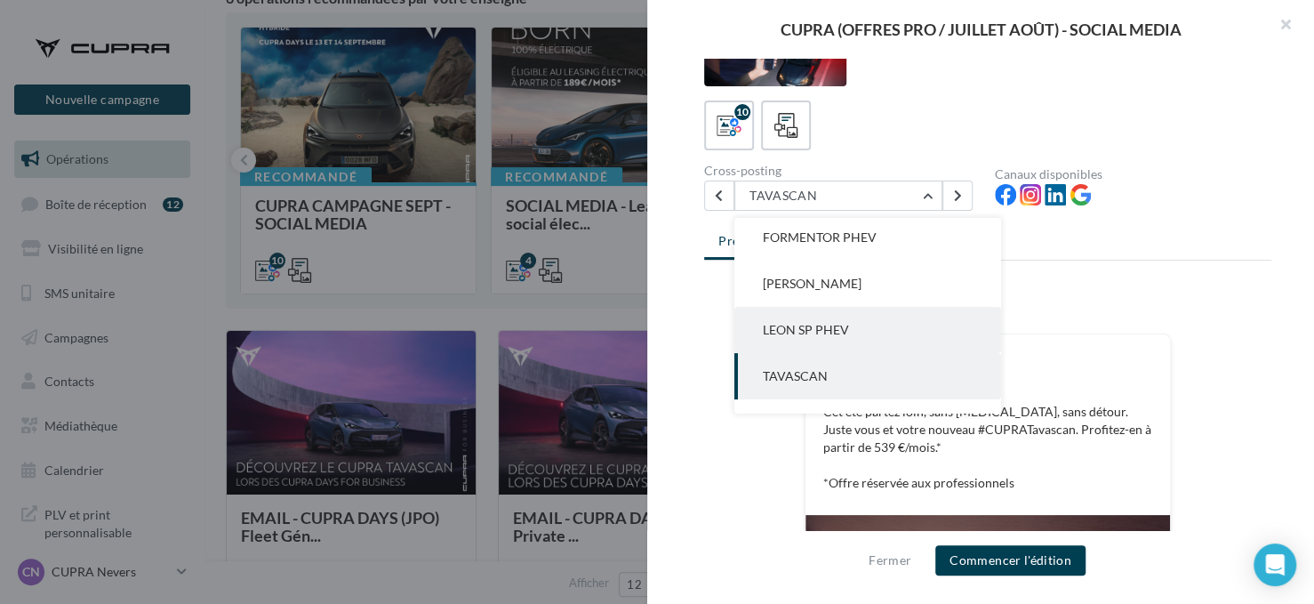
click at [859, 319] on button "LEON SP PHEV" at bounding box center [867, 330] width 267 height 46
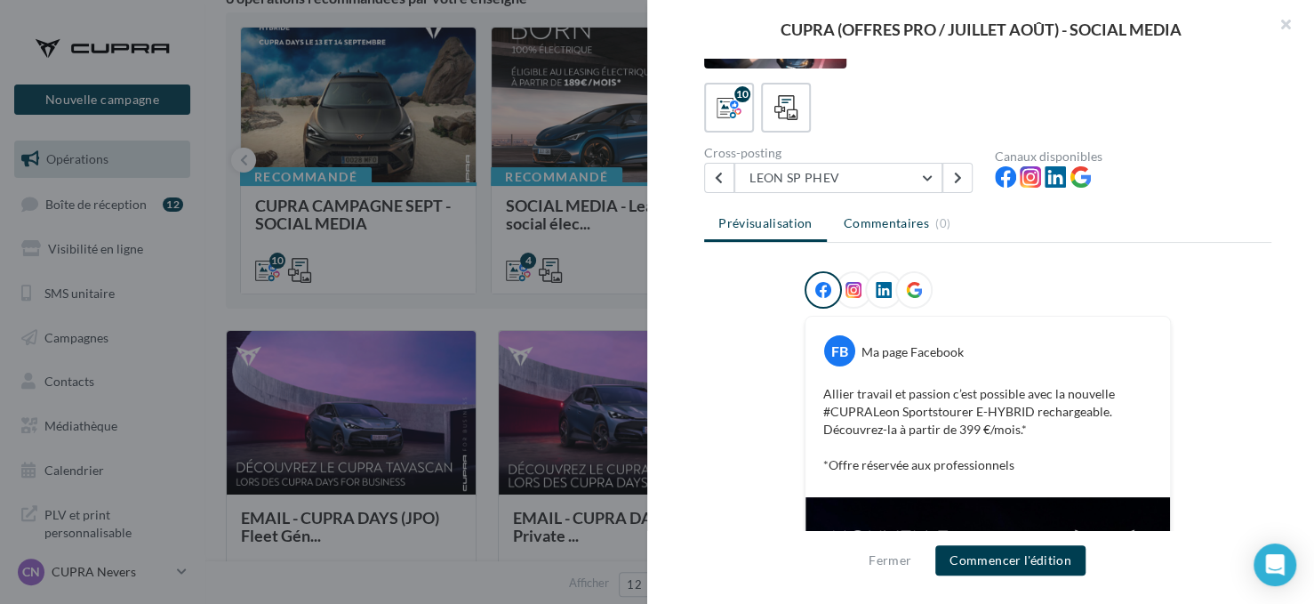
scroll to position [65, 0]
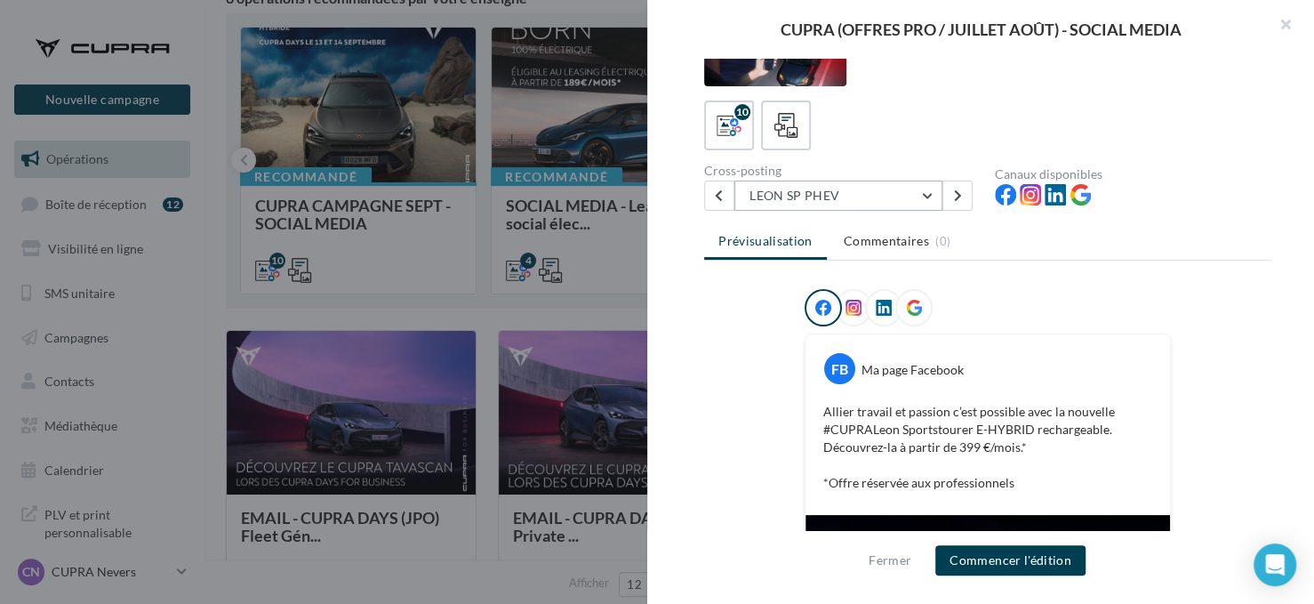
click at [826, 205] on button "LEON SP PHEV" at bounding box center [838, 195] width 208 height 30
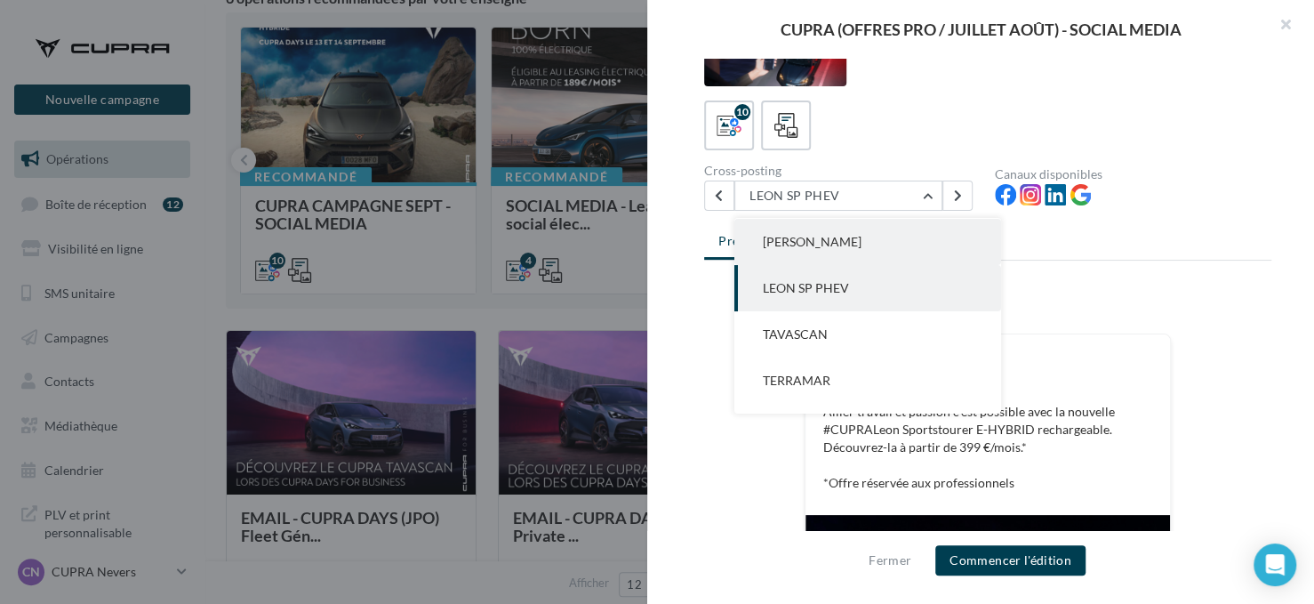
click at [828, 244] on button "[PERSON_NAME]" at bounding box center [867, 242] width 267 height 46
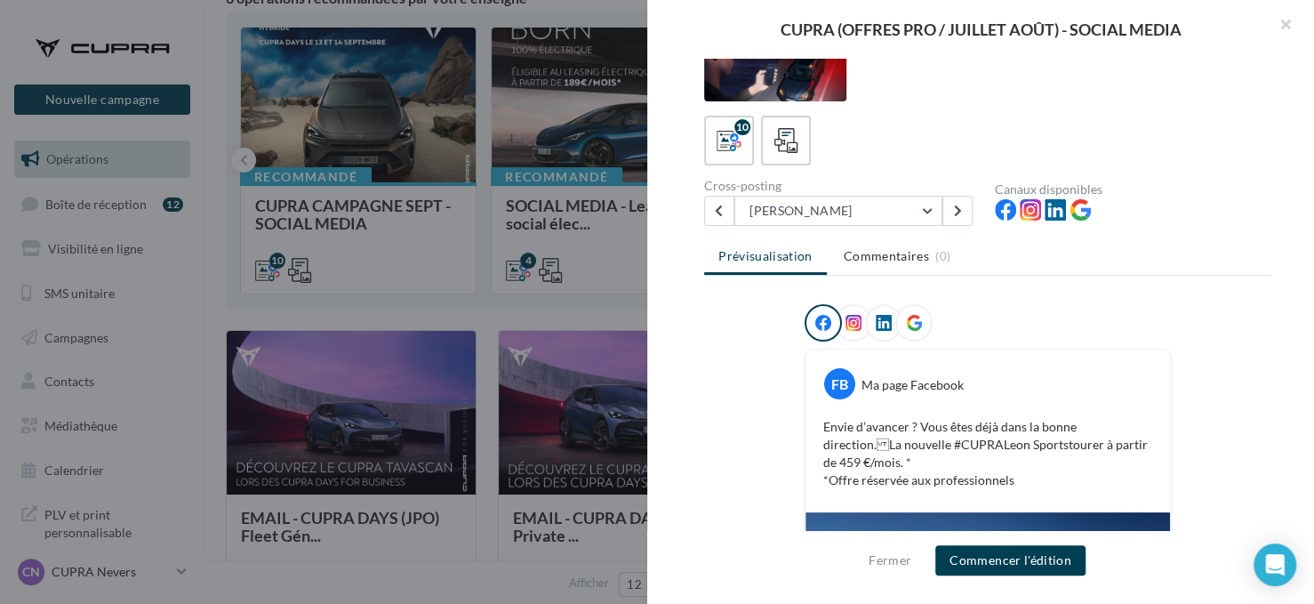
scroll to position [0, 0]
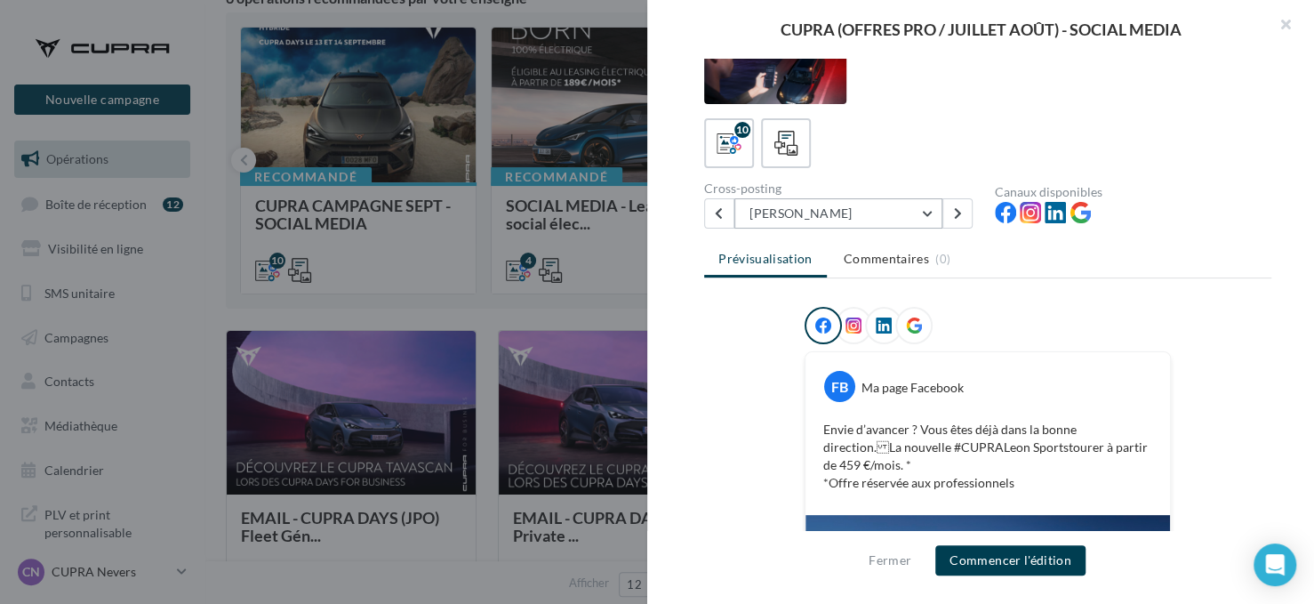
click at [809, 212] on button "[PERSON_NAME]" at bounding box center [838, 213] width 208 height 30
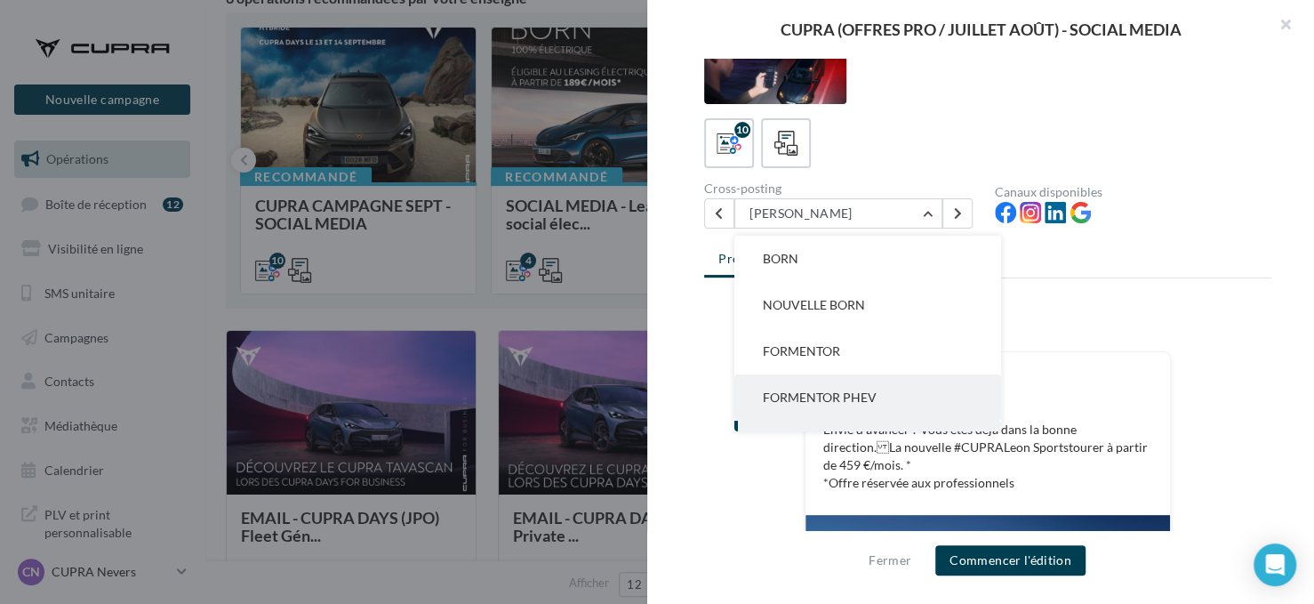
click at [842, 396] on span "FORMENTOR PHEV" at bounding box center [820, 396] width 114 height 15
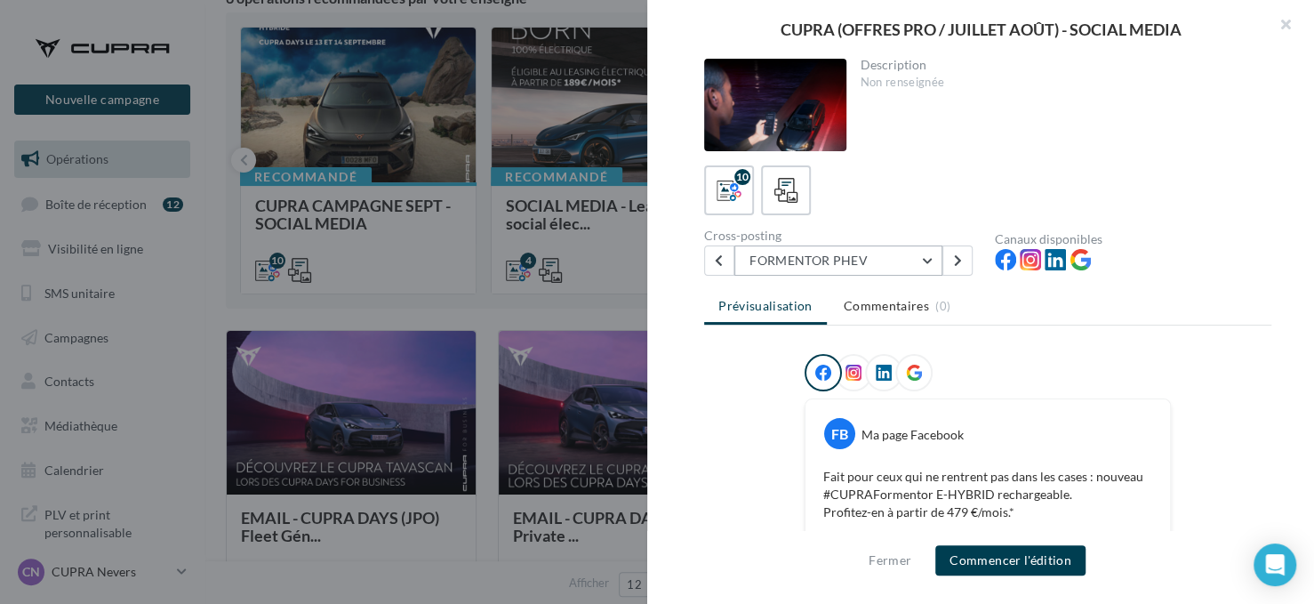
click at [841, 266] on button "FORMENTOR PHEV" at bounding box center [838, 260] width 208 height 30
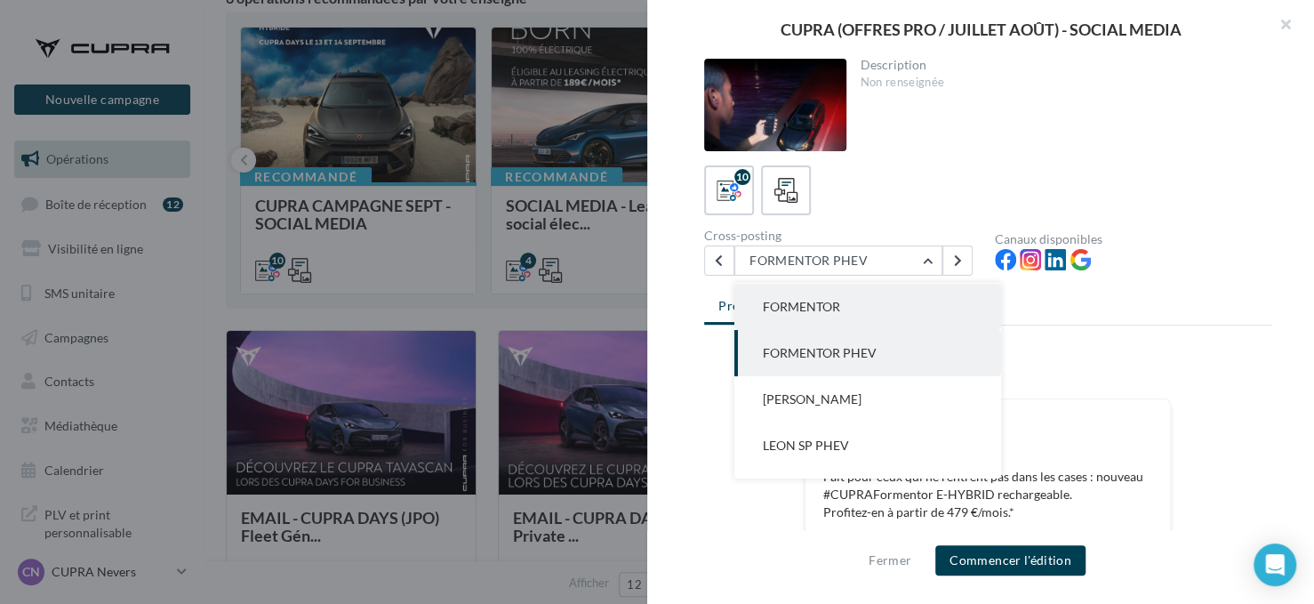
click at [841, 315] on button "FORMENTOR" at bounding box center [867, 307] width 267 height 46
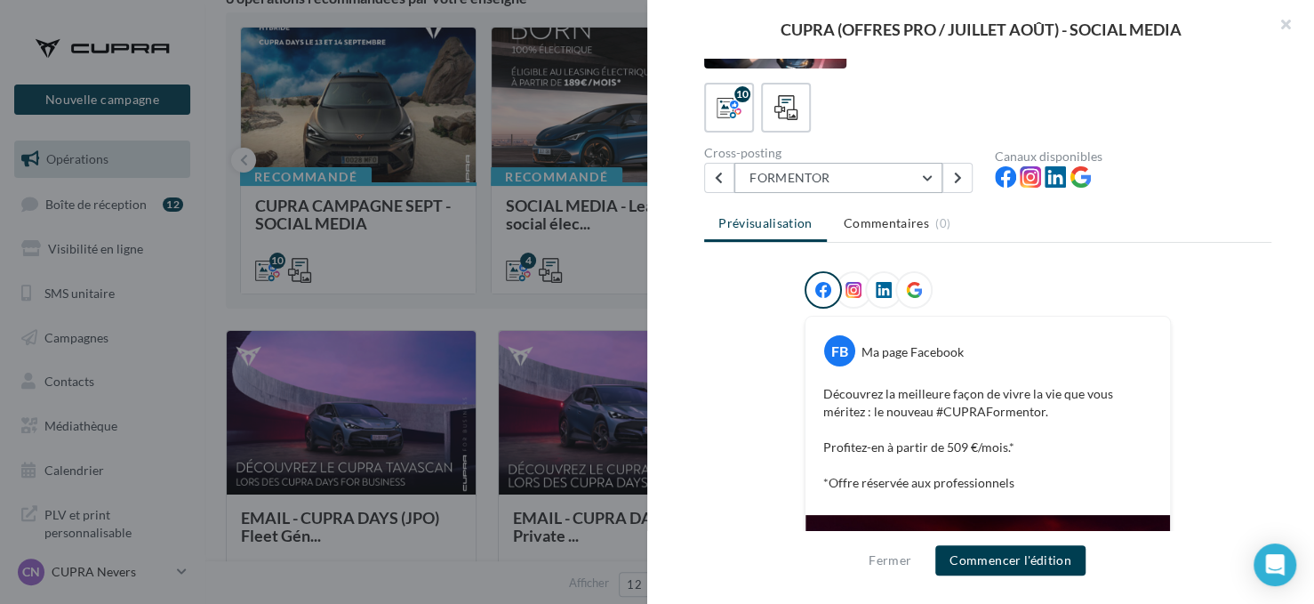
click at [829, 179] on button "FORMENTOR" at bounding box center [838, 178] width 208 height 30
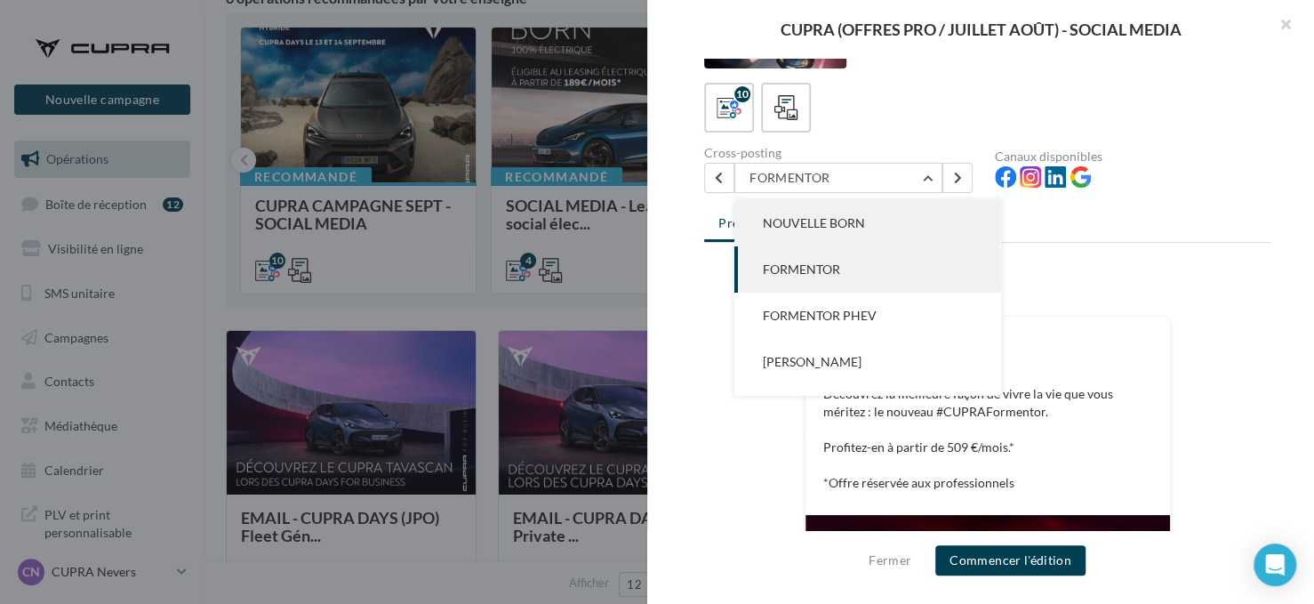
click at [840, 227] on span "NOUVELLE BORN" at bounding box center [814, 222] width 102 height 15
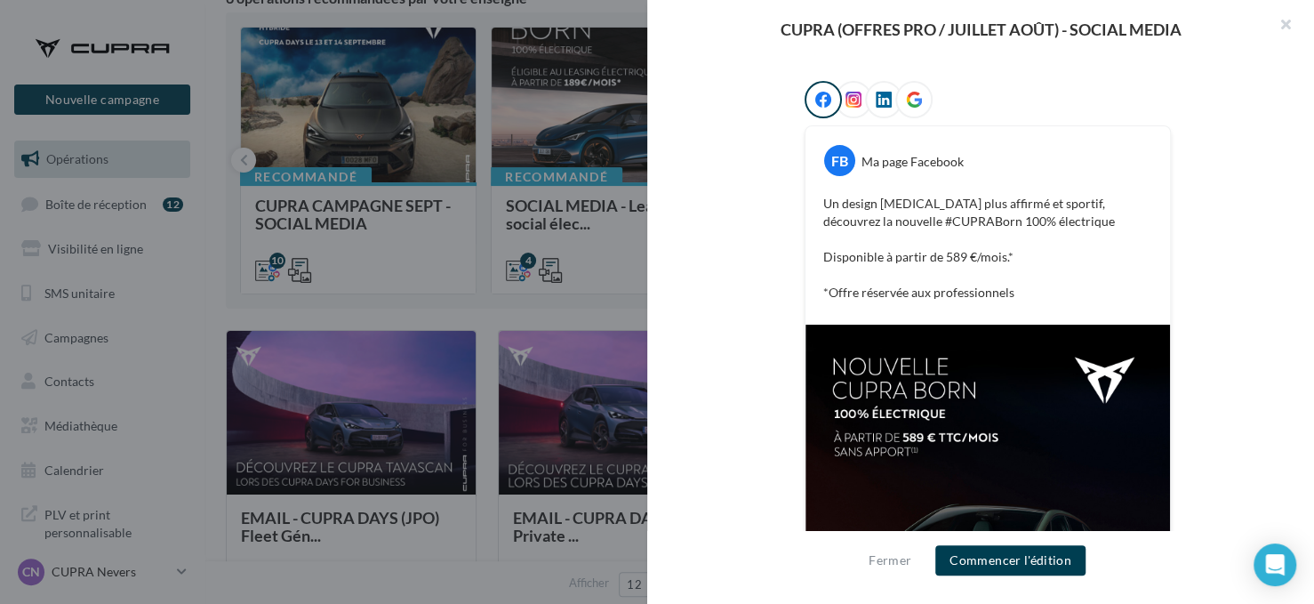
scroll to position [83, 0]
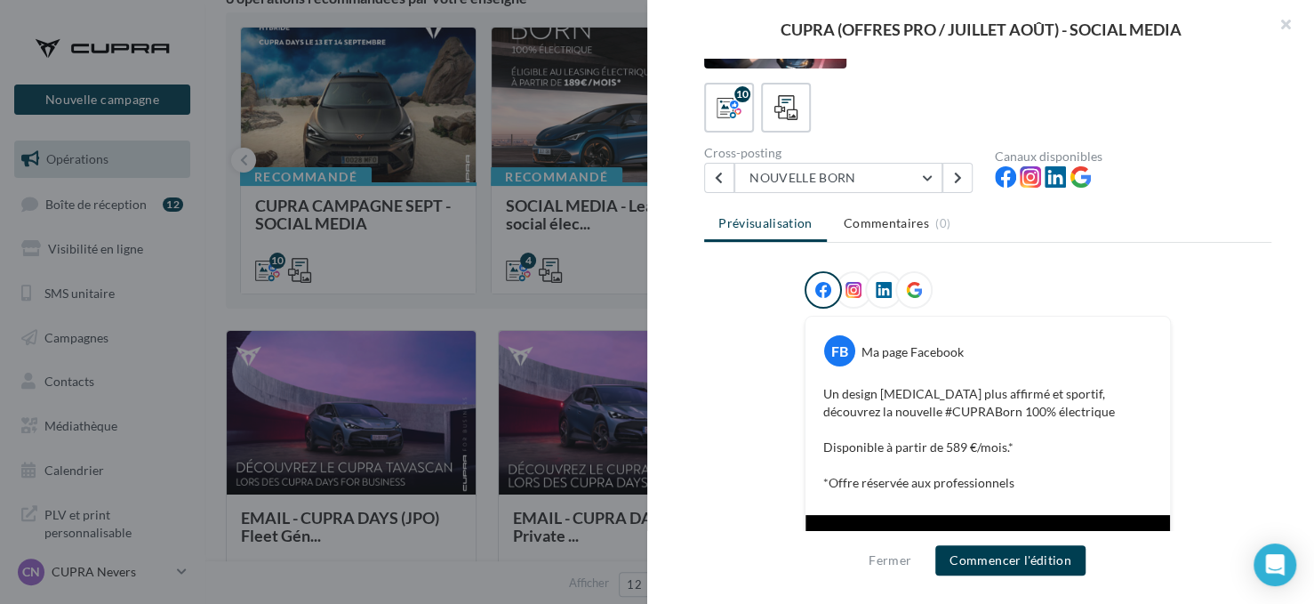
click at [829, 155] on div "Cross-posting" at bounding box center [842, 153] width 276 height 12
click at [829, 173] on button "NOUVELLE BORN" at bounding box center [838, 178] width 208 height 30
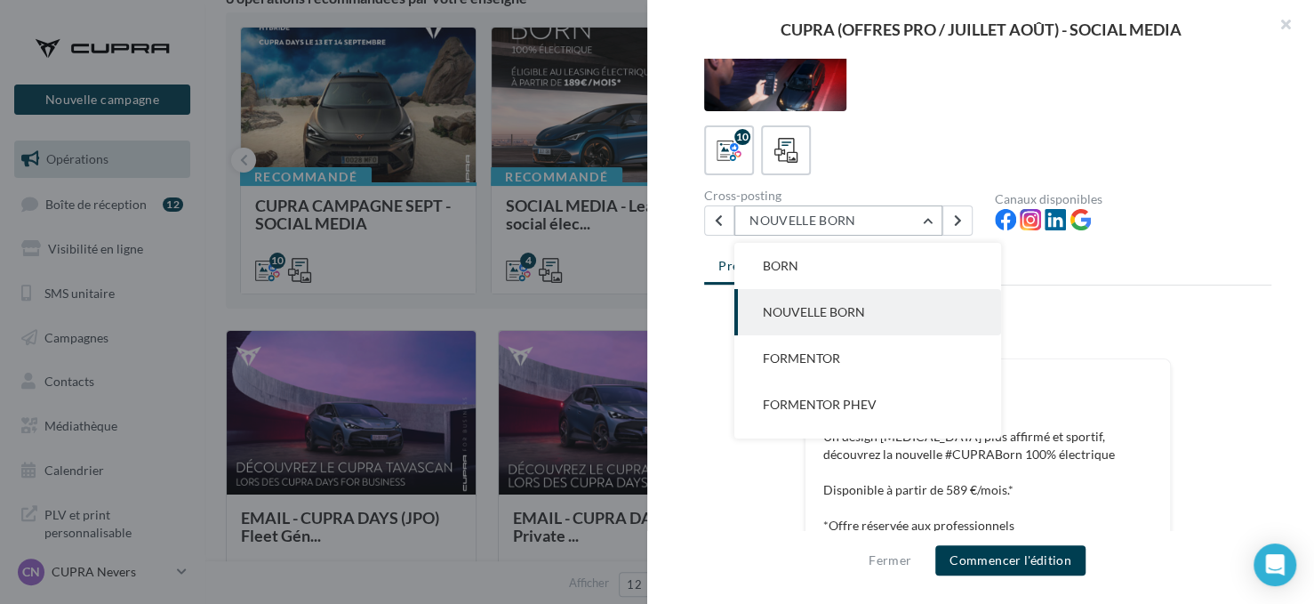
scroll to position [0, 0]
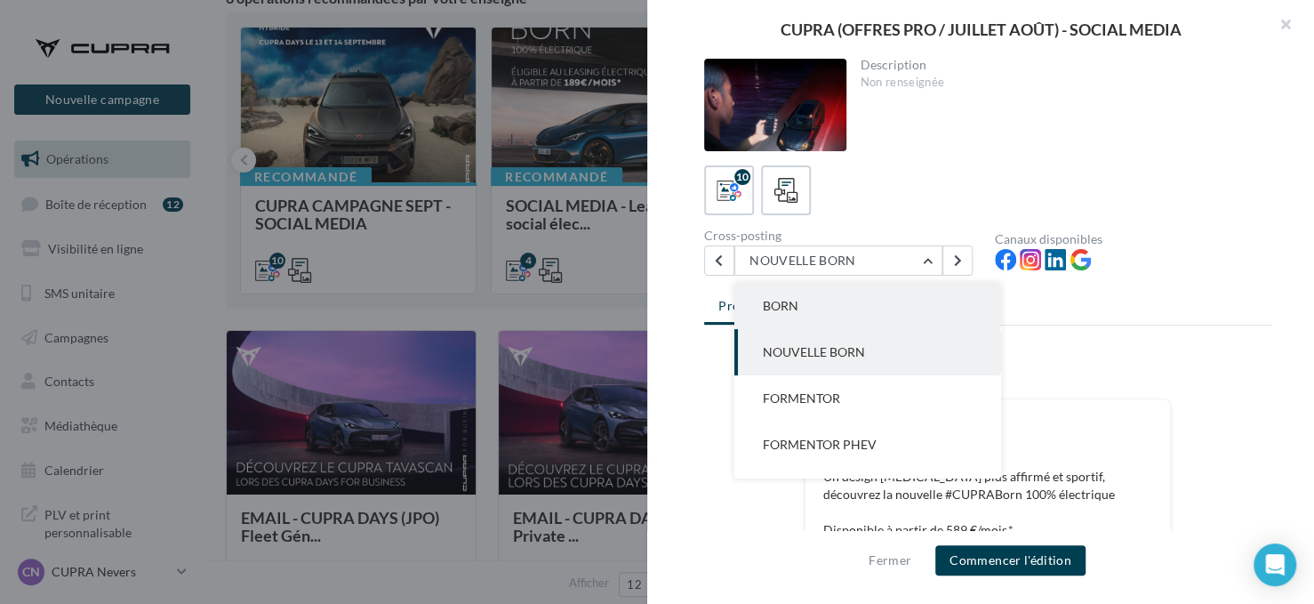
click at [841, 292] on button "BORN" at bounding box center [867, 306] width 267 height 46
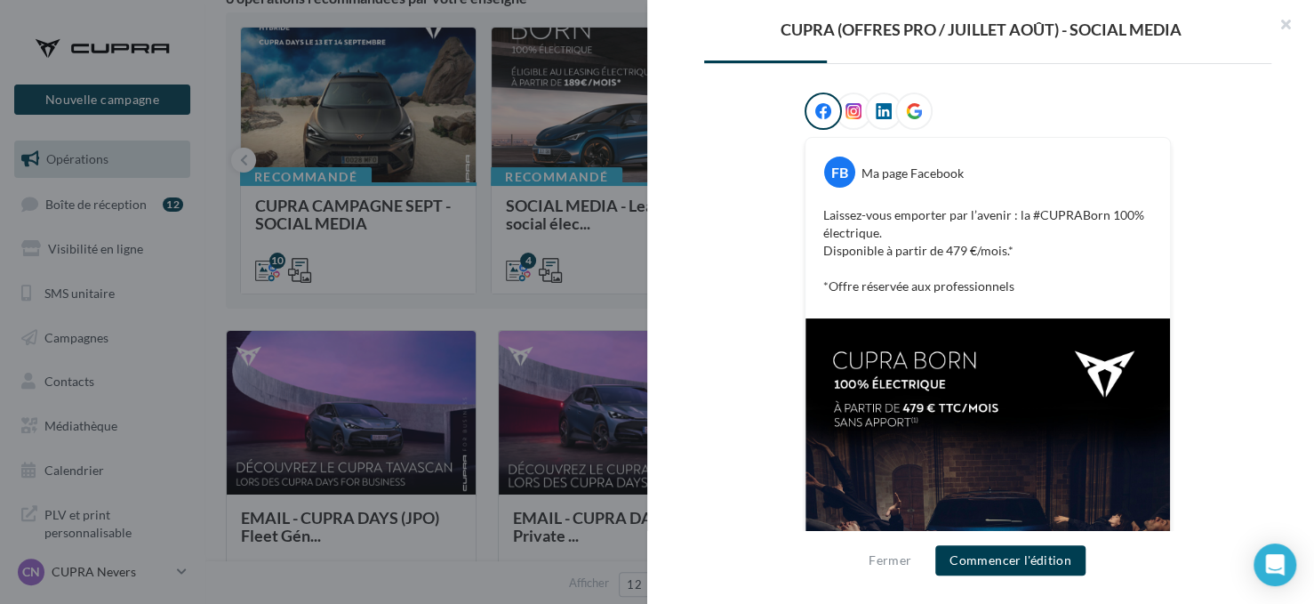
scroll to position [509, 0]
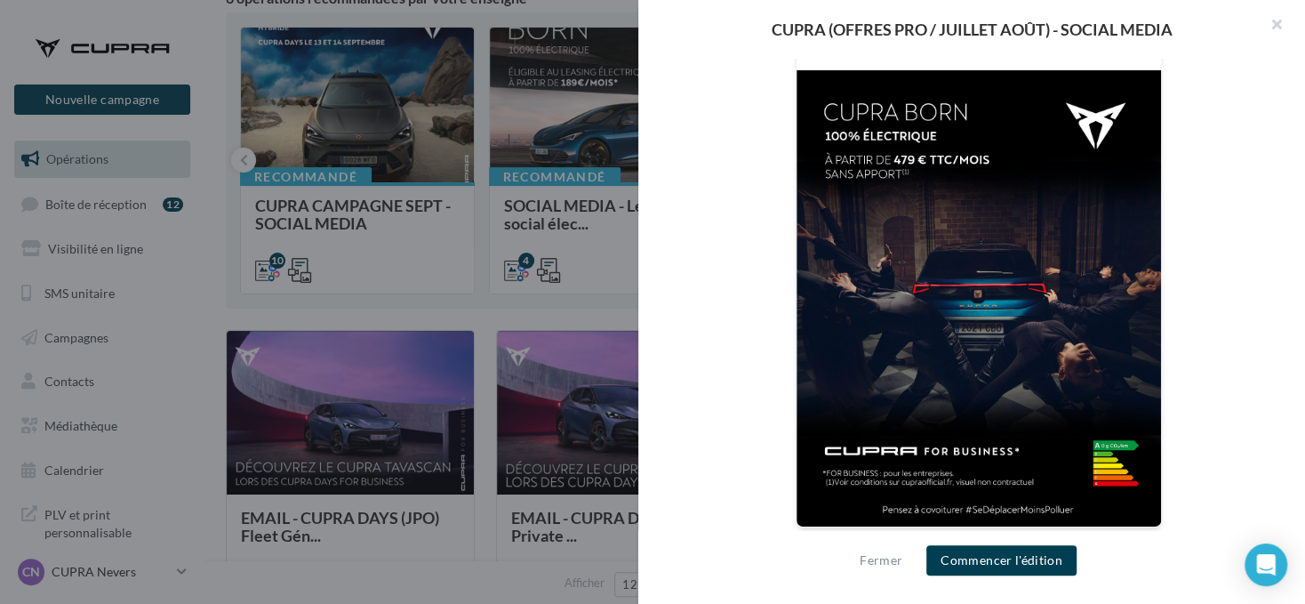
click at [485, 227] on div at bounding box center [652, 302] width 1305 height 604
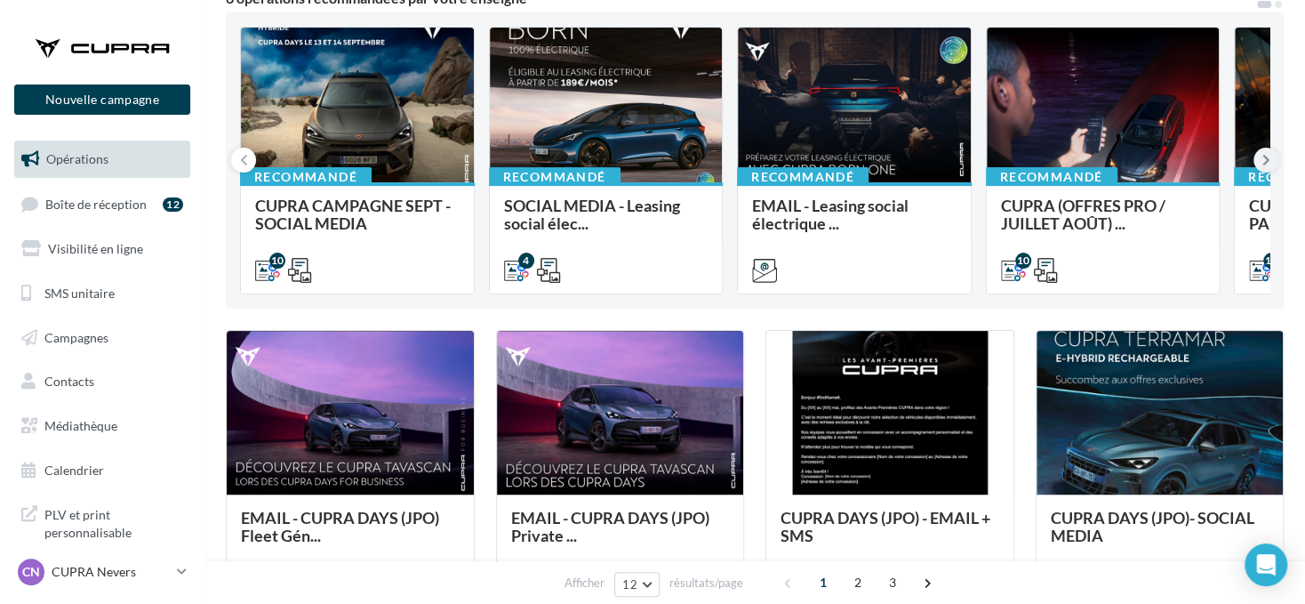
click at [1265, 153] on icon at bounding box center [1266, 160] width 8 height 18
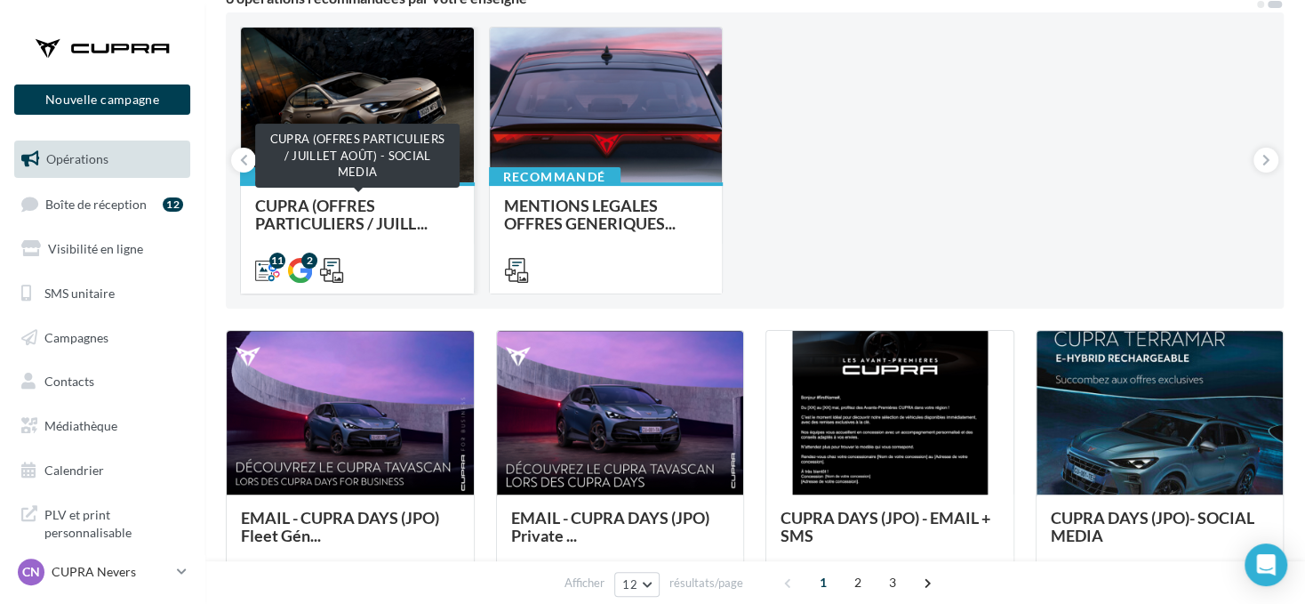
click at [396, 227] on span "CUPRA (OFFRES PARTICULIERS / JUILL..." at bounding box center [341, 214] width 172 height 37
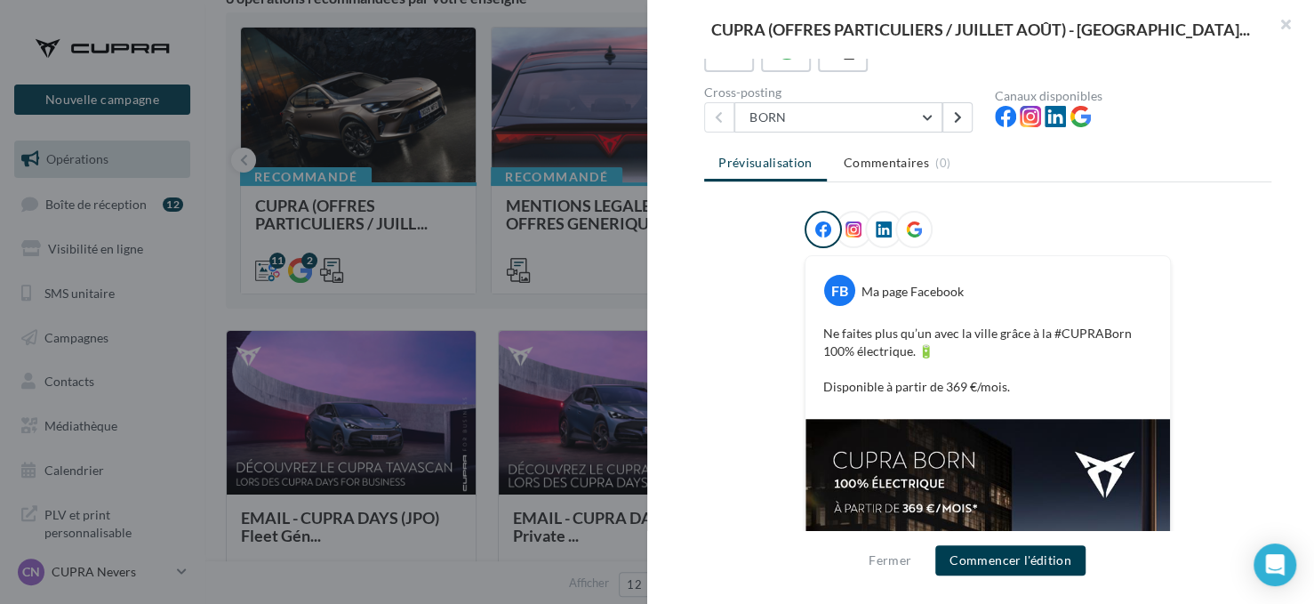
scroll to position [136, 0]
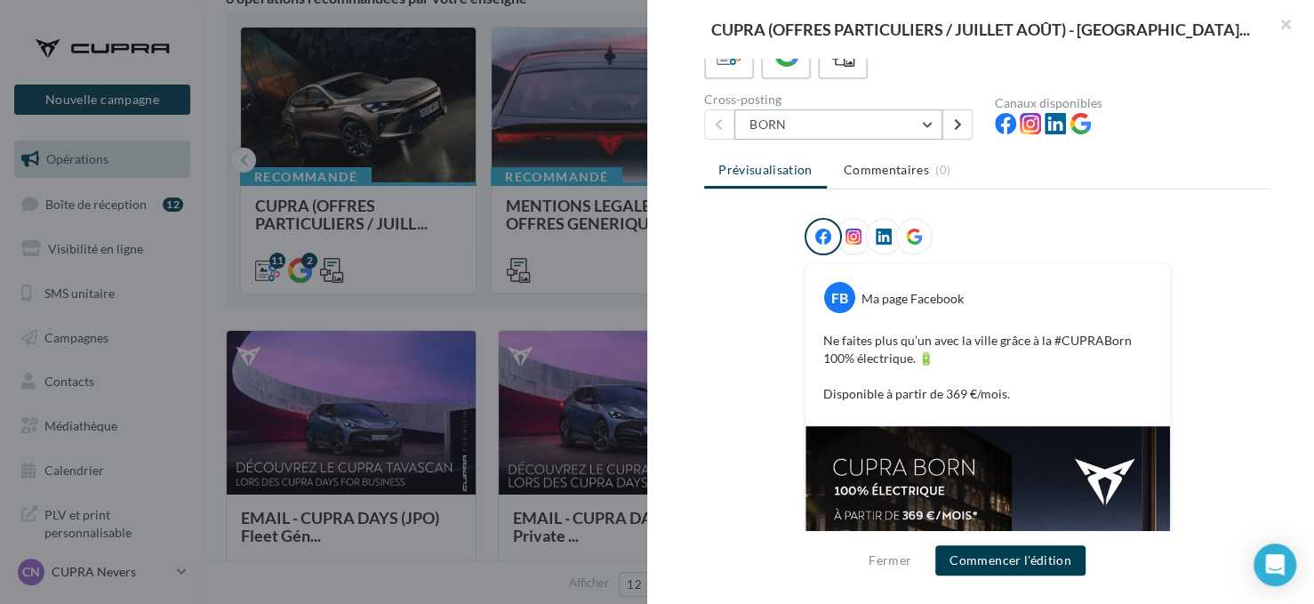
click at [847, 112] on button "BORN" at bounding box center [838, 124] width 208 height 30
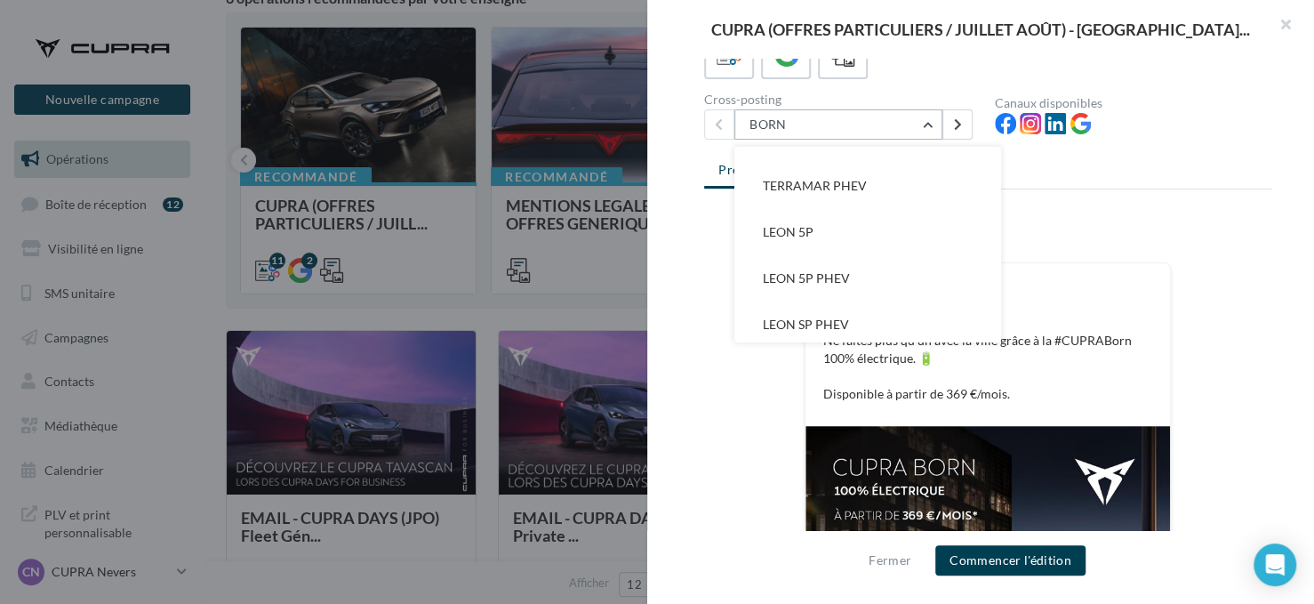
scroll to position [313, 0]
click at [848, 316] on button "LEON SP PHEV" at bounding box center [867, 319] width 267 height 46
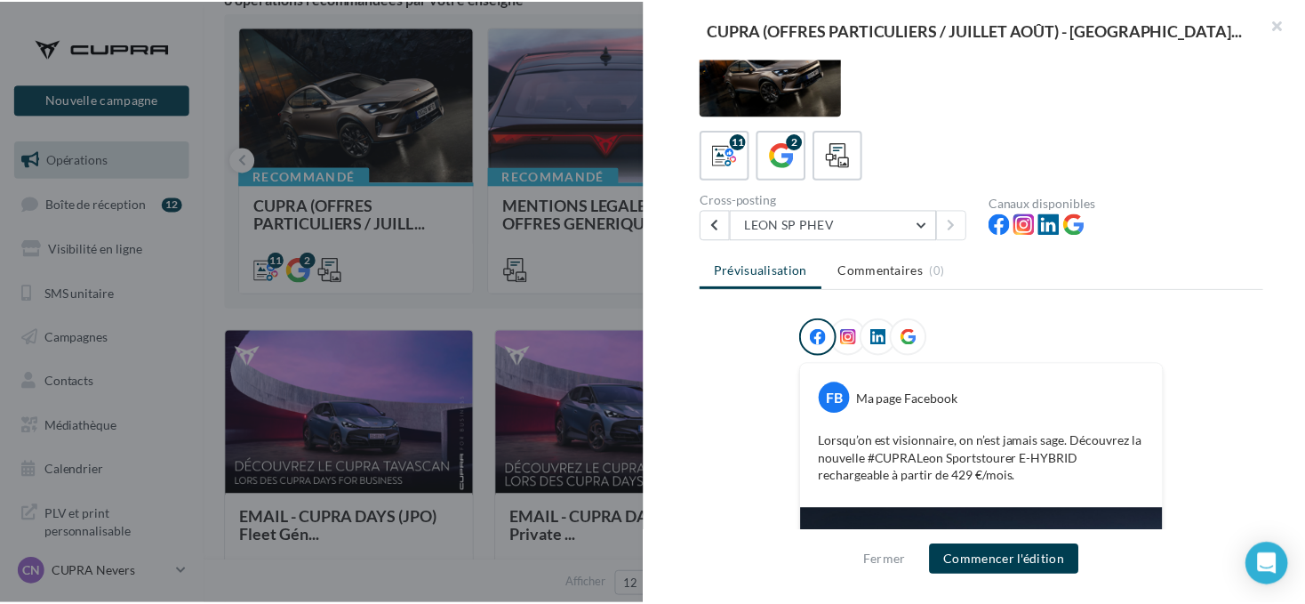
scroll to position [187, 0]
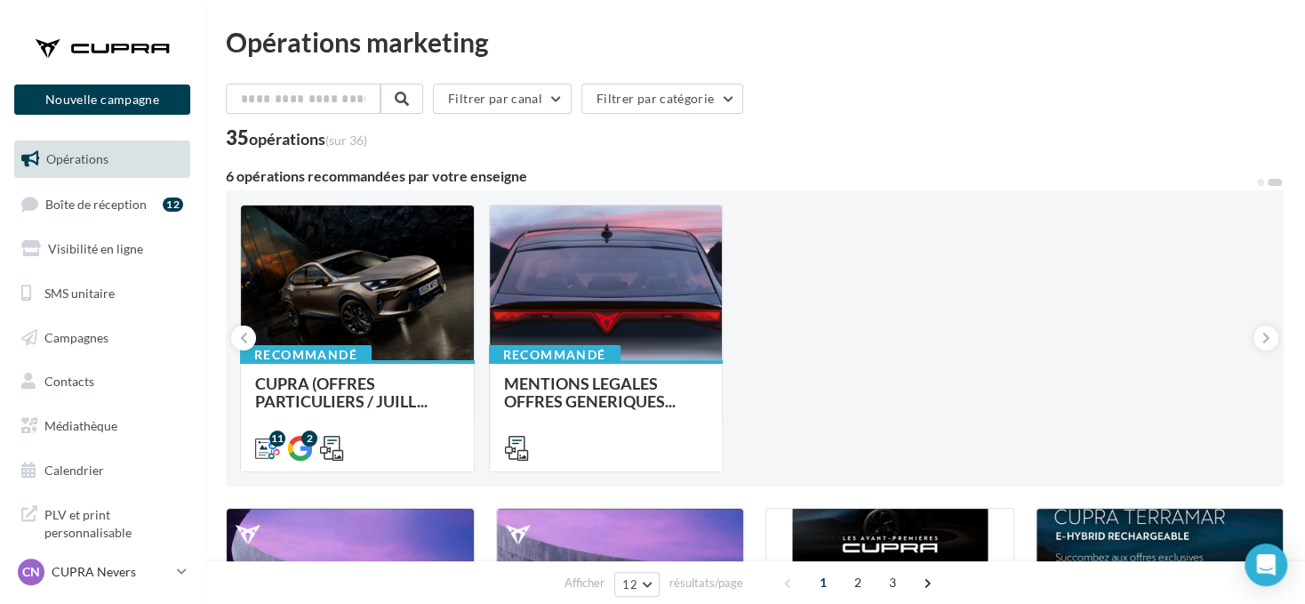
drag, startPoint x: 874, startPoint y: 158, endPoint x: 875, endPoint y: 180, distance: 21.4
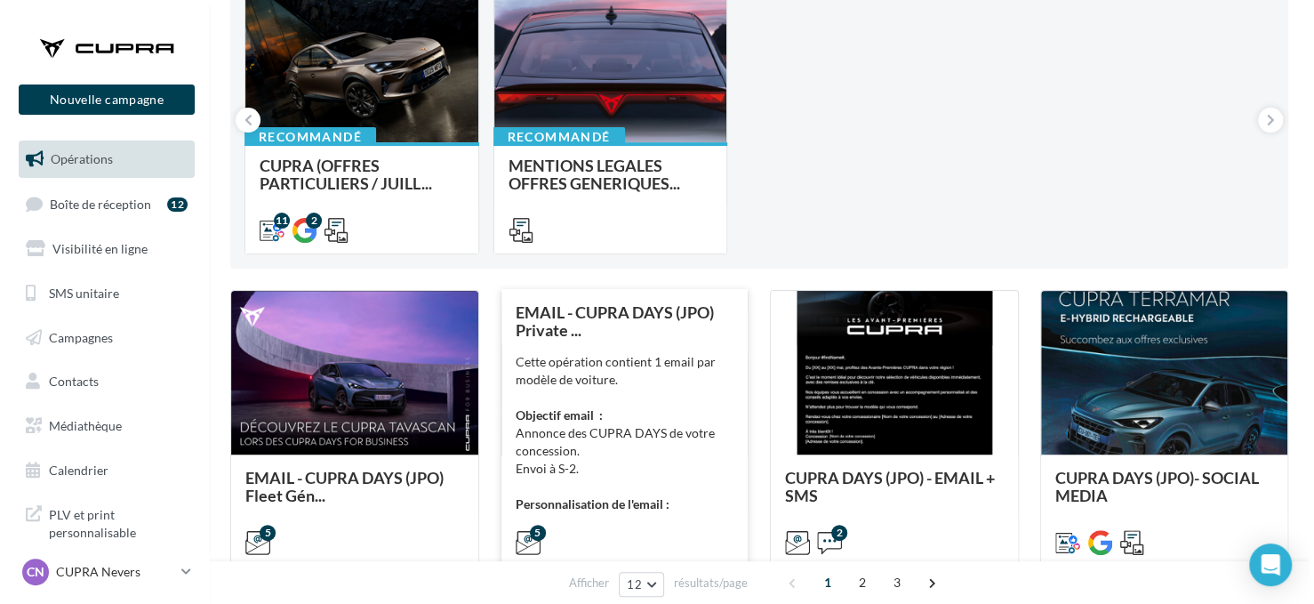
scroll to position [356, 0]
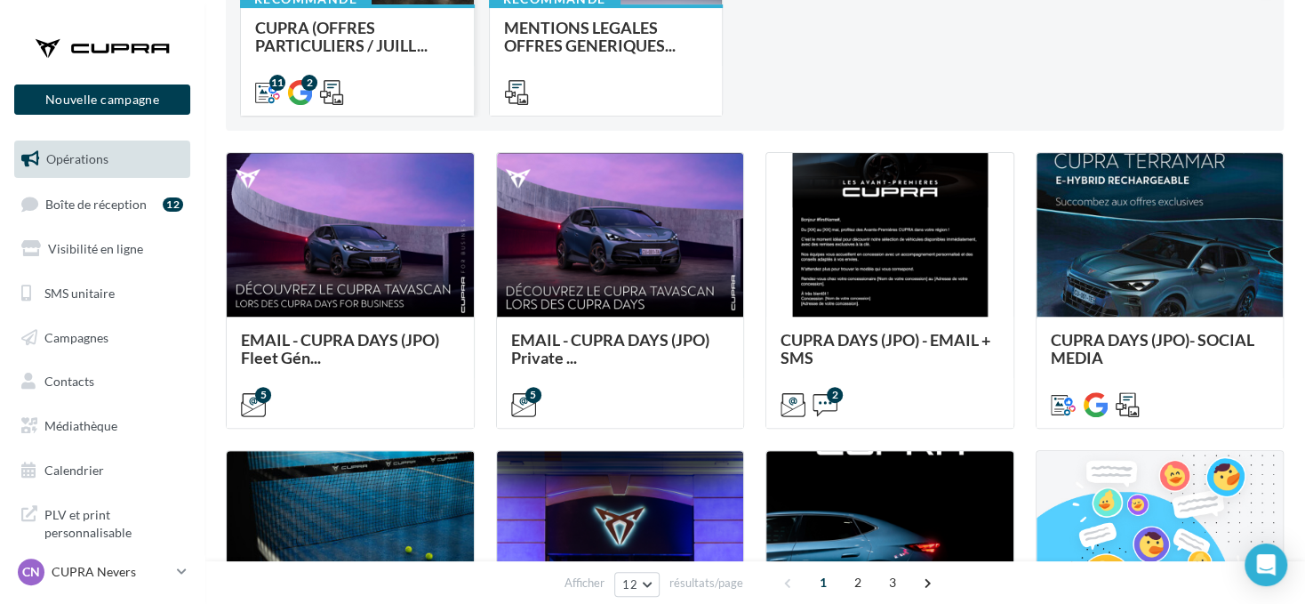
click at [340, 71] on div "11 2" at bounding box center [357, 91] width 233 height 50
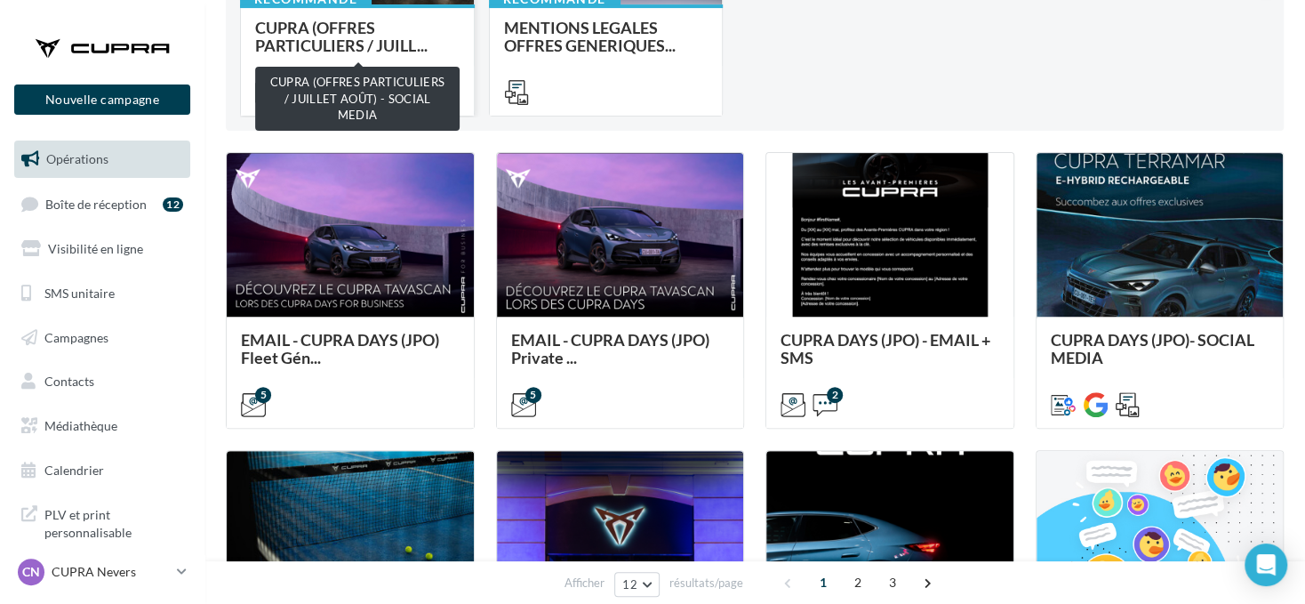
click at [417, 39] on span "CUPRA (OFFRES PARTICULIERS / JUILL..." at bounding box center [341, 36] width 172 height 37
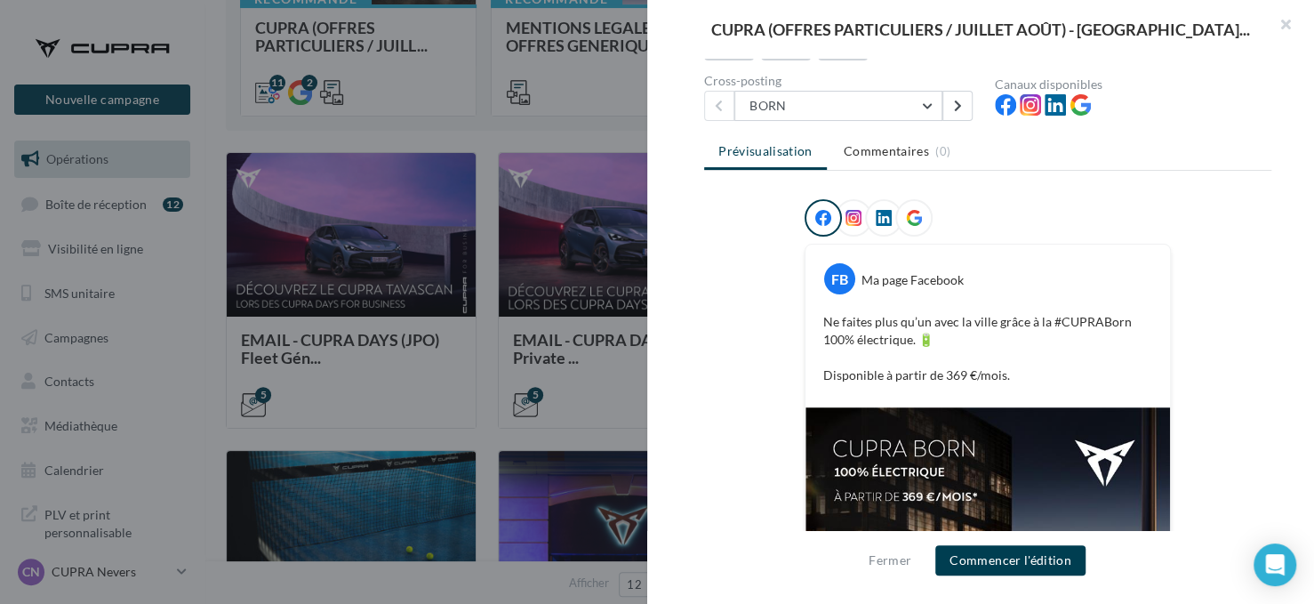
scroll to position [47, 0]
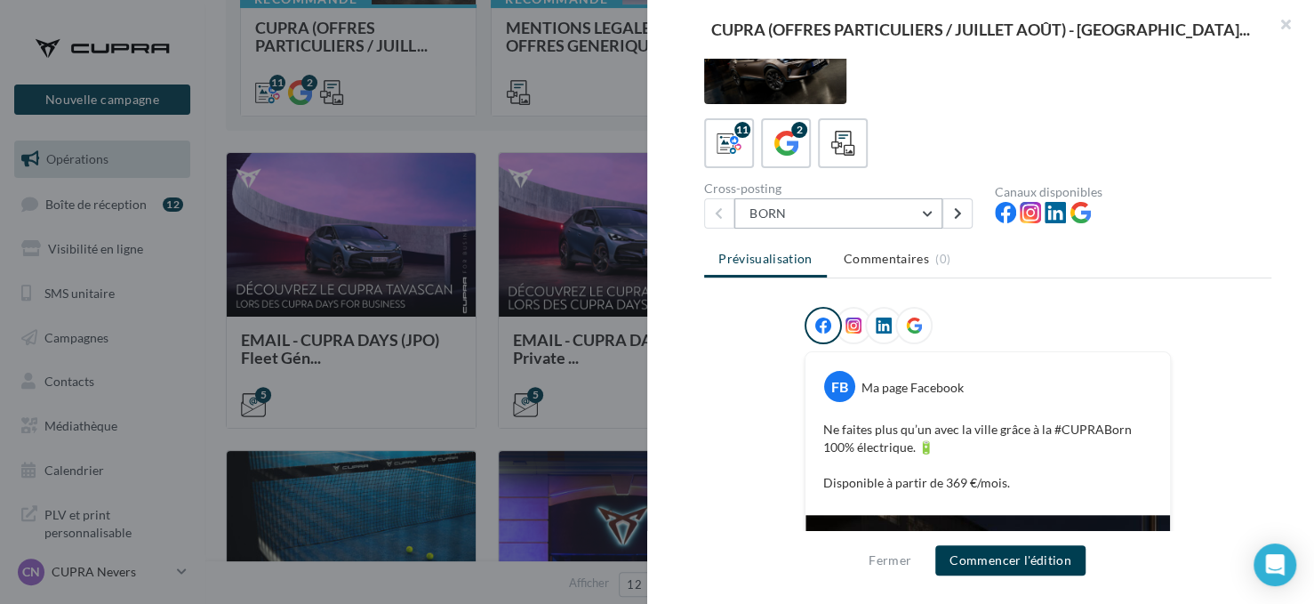
click at [851, 212] on button "BORN" at bounding box center [838, 213] width 208 height 30
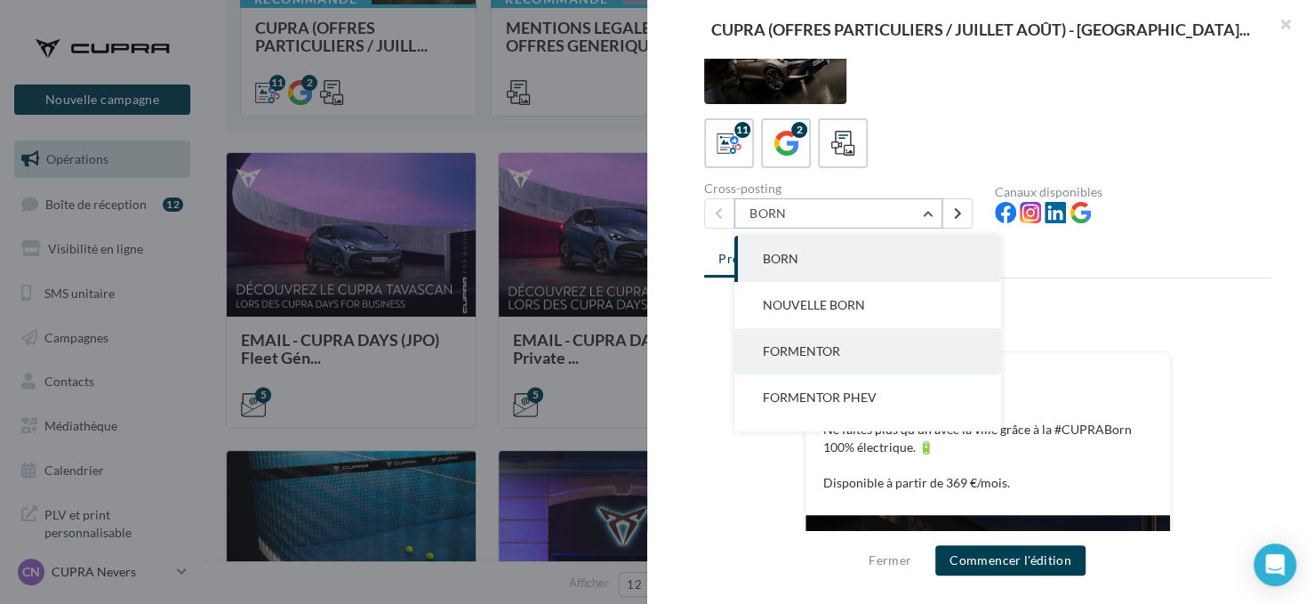
scroll to position [178, 0]
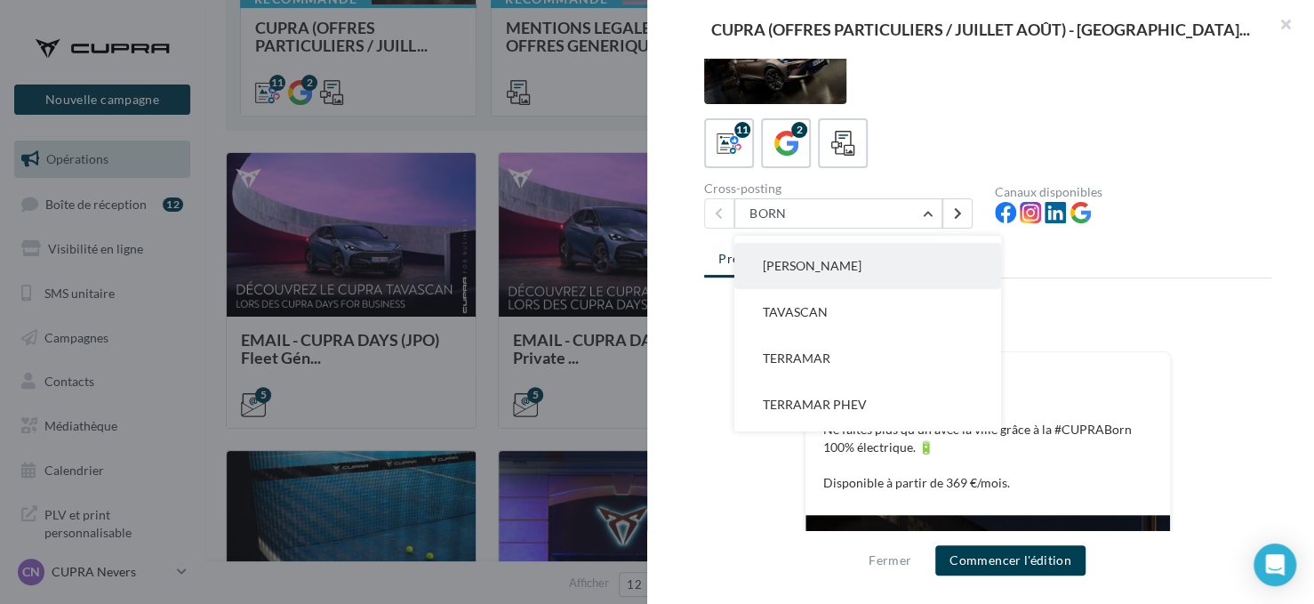
click at [857, 276] on button "[PERSON_NAME]" at bounding box center [867, 266] width 267 height 46
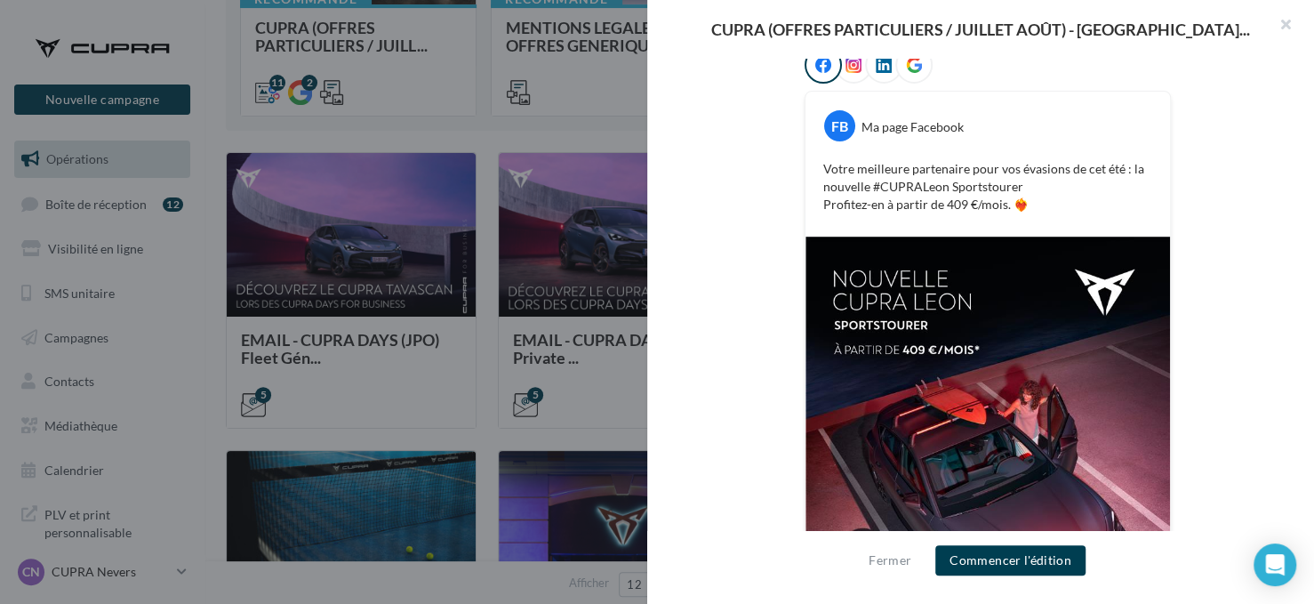
scroll to position [118, 0]
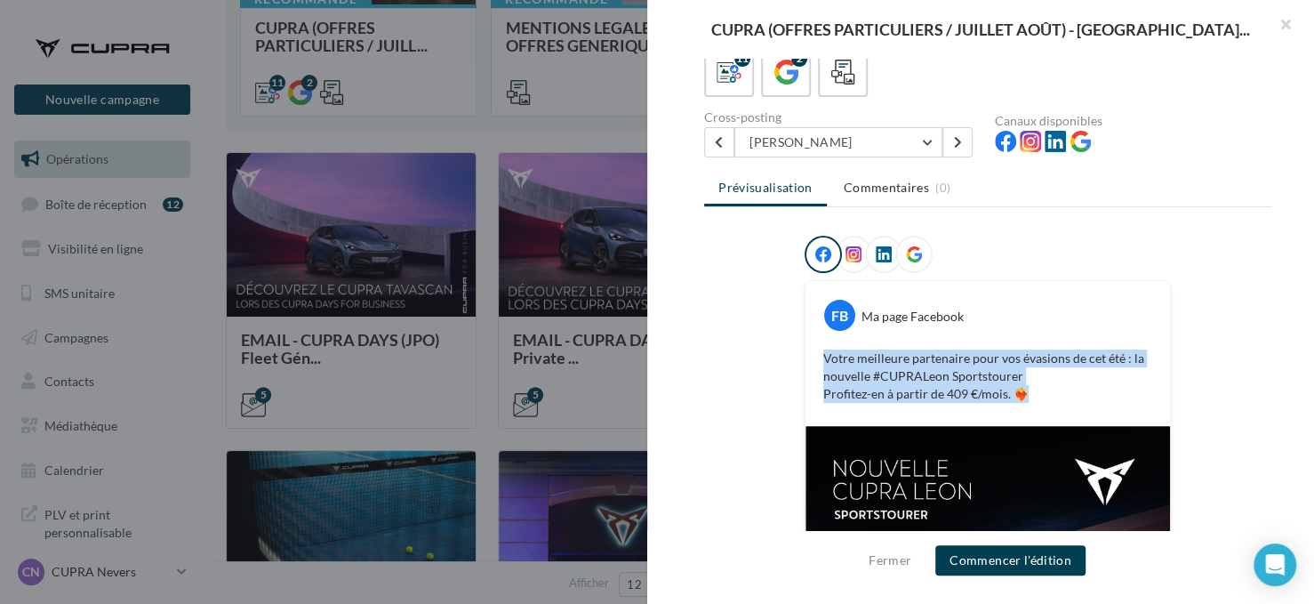
drag, startPoint x: 963, startPoint y: 388, endPoint x: 803, endPoint y: 360, distance: 162.4
click at [810, 362] on div "Votre meilleure partenaire pour vos évasions de cet été : la nouvelle #CUPRALeo…" at bounding box center [988, 376] width 356 height 62
copy p "Votre meilleure partenaire pour vos évasions de cet été : la nouvelle #CUPRALeo…"
click at [989, 369] on p "Votre meilleure partenaire pour vos évasions de cet été : la nouvelle #CUPRALeo…" at bounding box center [987, 375] width 329 height 53
drag, startPoint x: 1025, startPoint y: 372, endPoint x: 803, endPoint y: 356, distance: 222.9
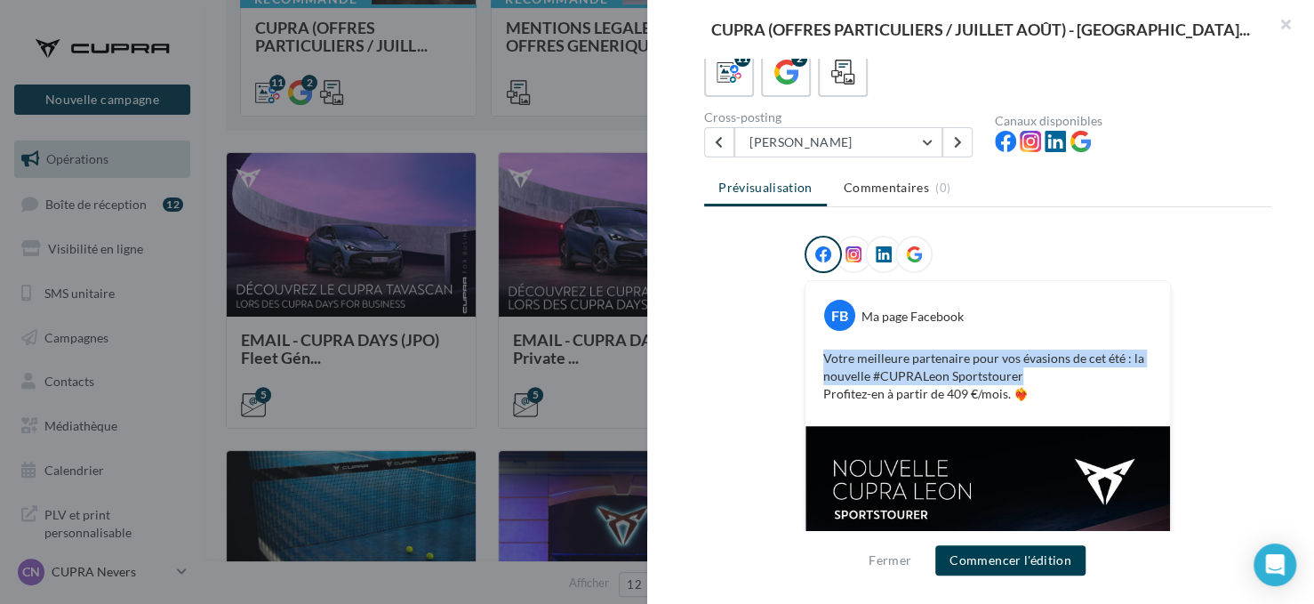
click at [805, 356] on div "FB Ma page Facebook Votre meilleure partenaire pour vos évasions de cet été : l…" at bounding box center [987, 353] width 364 height 145
copy p "Votre meilleure partenaire pour vos évasions de cet été : la nouvelle #CUPRALeo…"
